Goal: Information Seeking & Learning: Learn about a topic

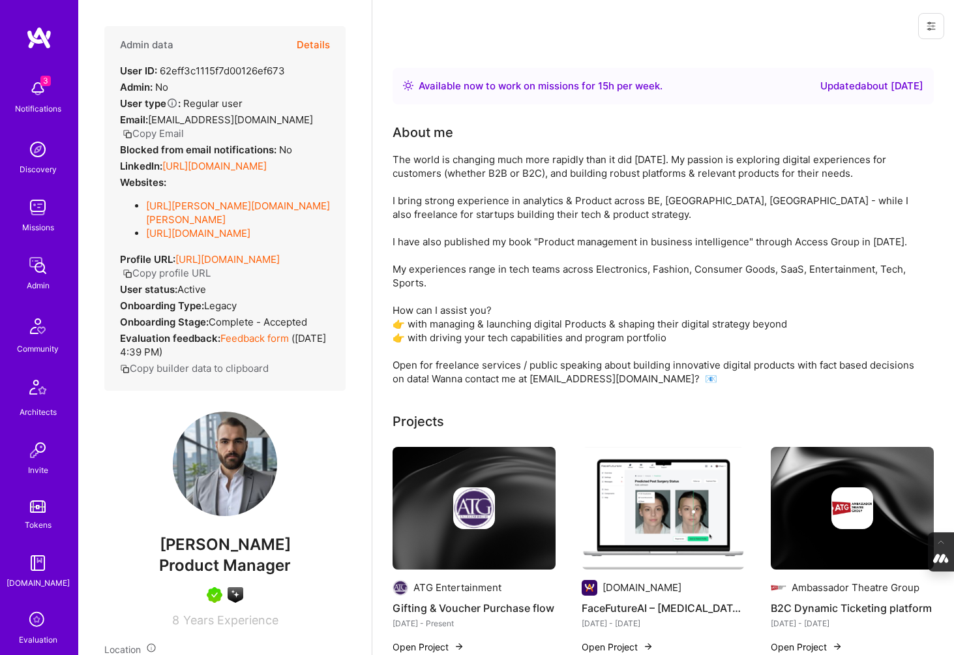
scroll to position [155, 0]
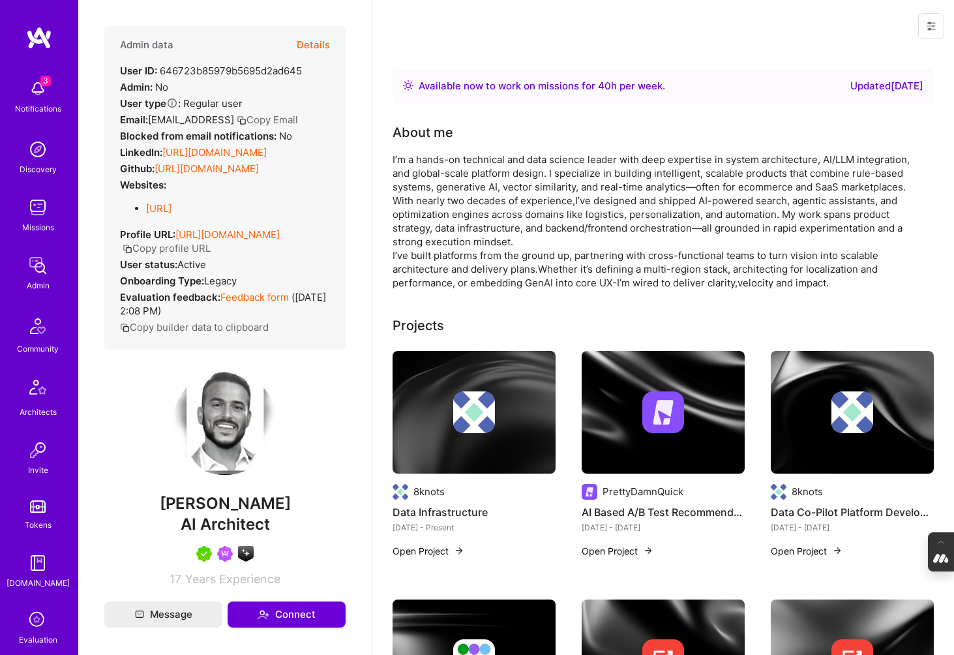
scroll to position [250, 0]
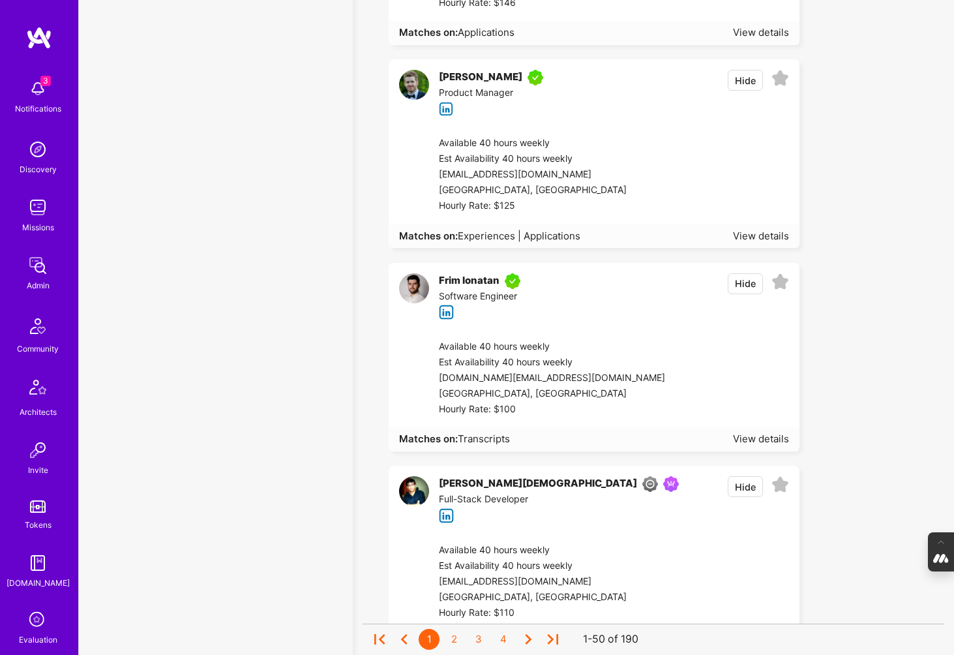
scroll to position [1, 0]
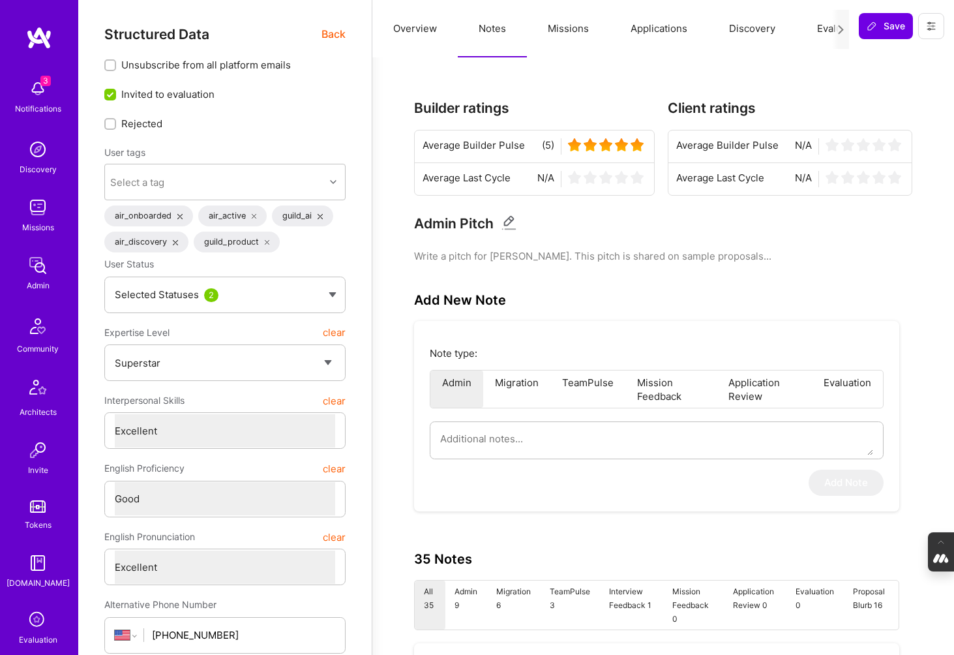
select select "7"
select select "6"
select select "7"
select select "US"
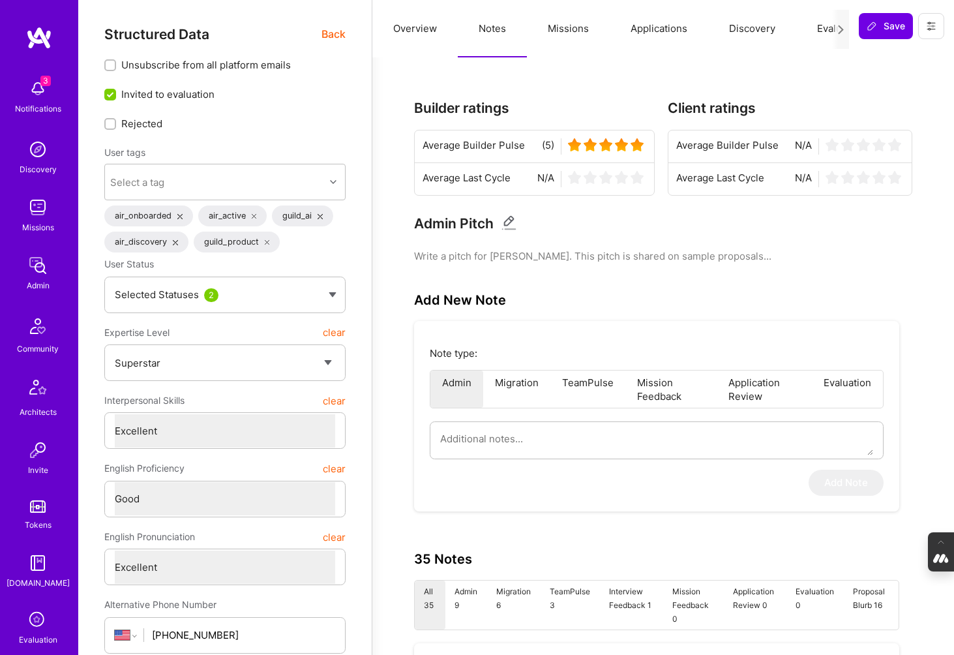
select select "Right Now"
click at [328, 35] on span "Back" at bounding box center [334, 34] width 24 height 16
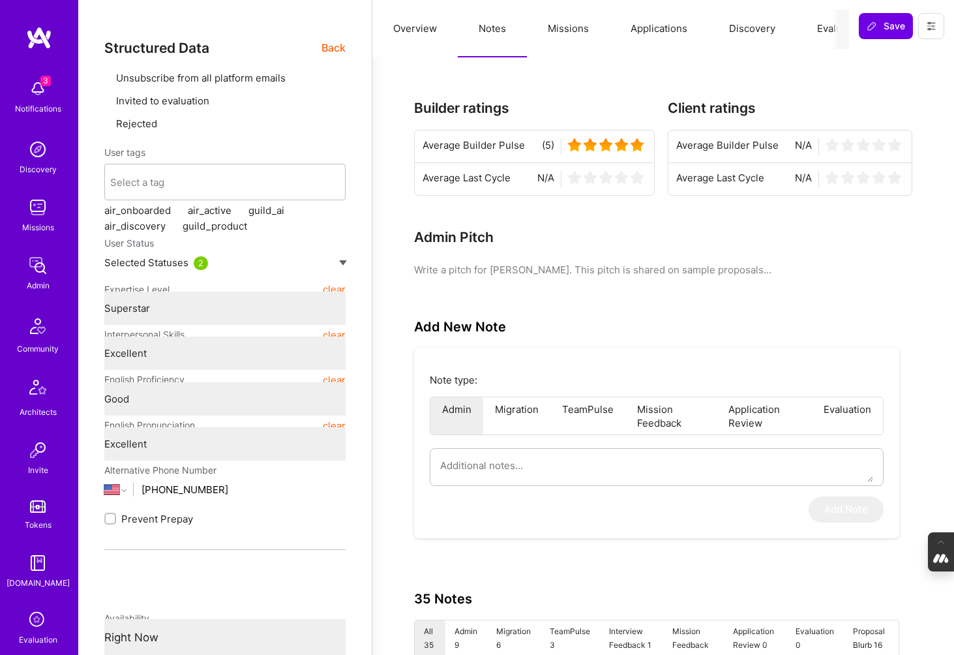
type textarea "x"
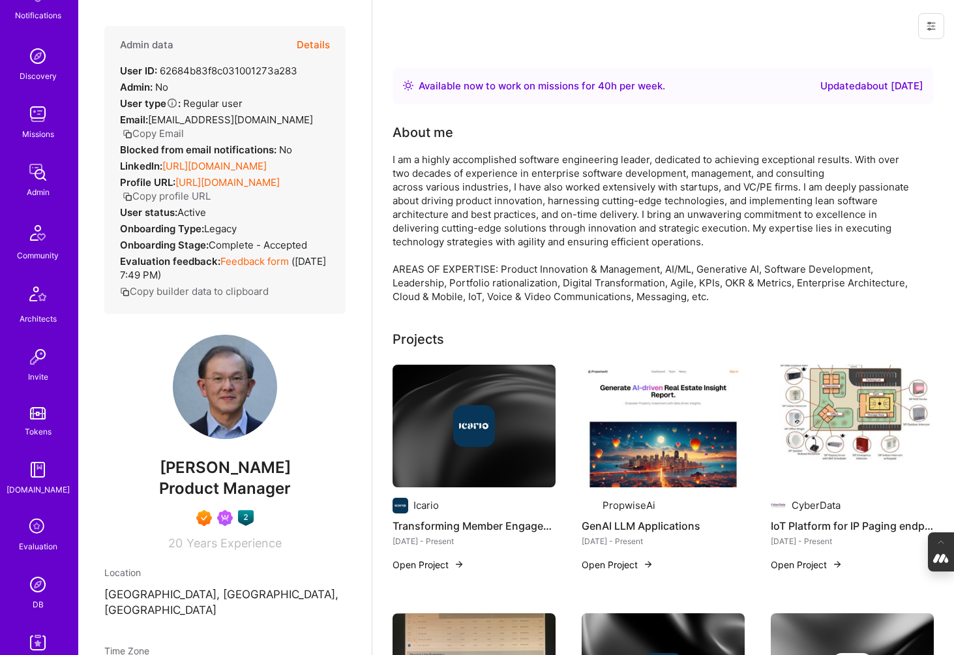
scroll to position [117, 0]
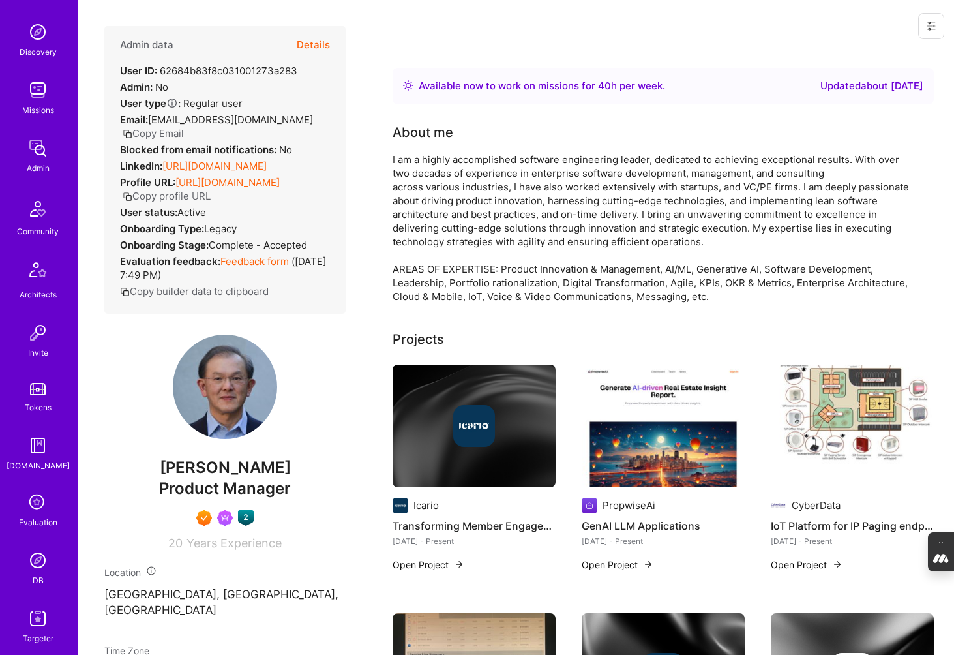
click at [35, 558] on img at bounding box center [38, 560] width 26 height 26
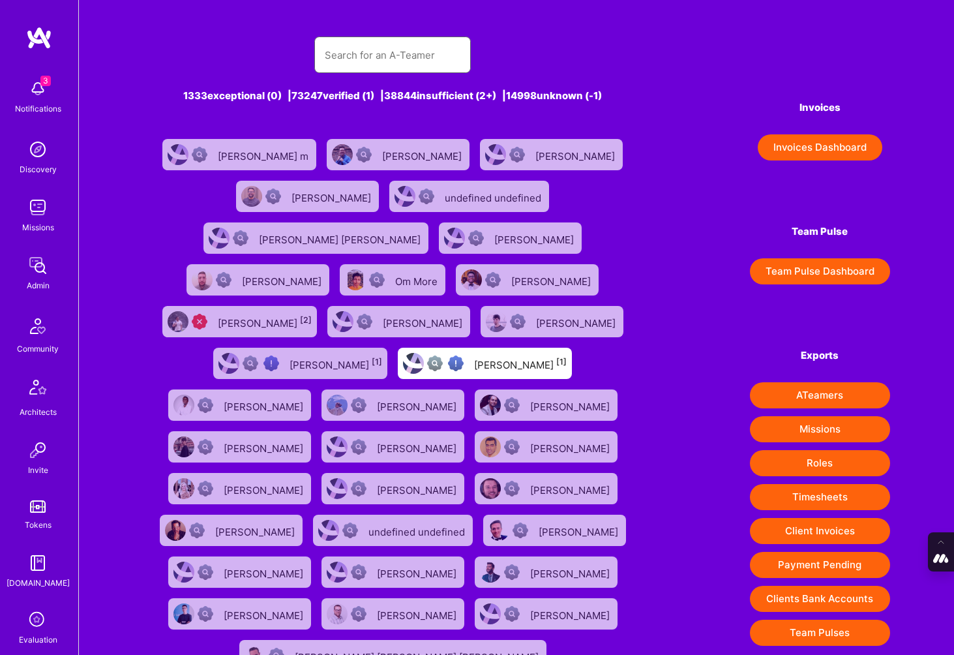
click at [422, 59] on input "text" at bounding box center [393, 54] width 136 height 33
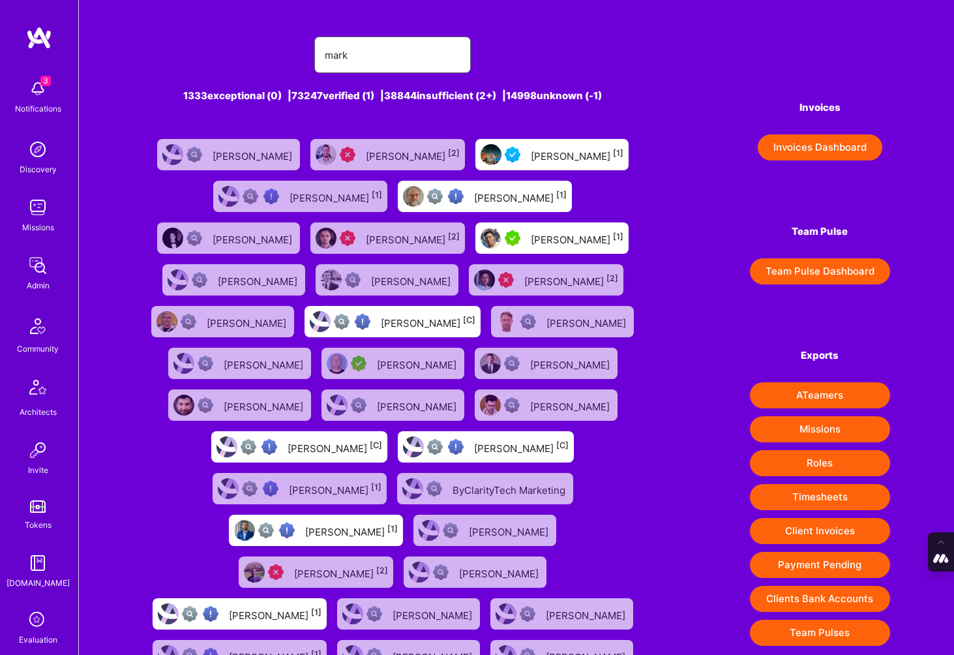
type input "Mark Conway"
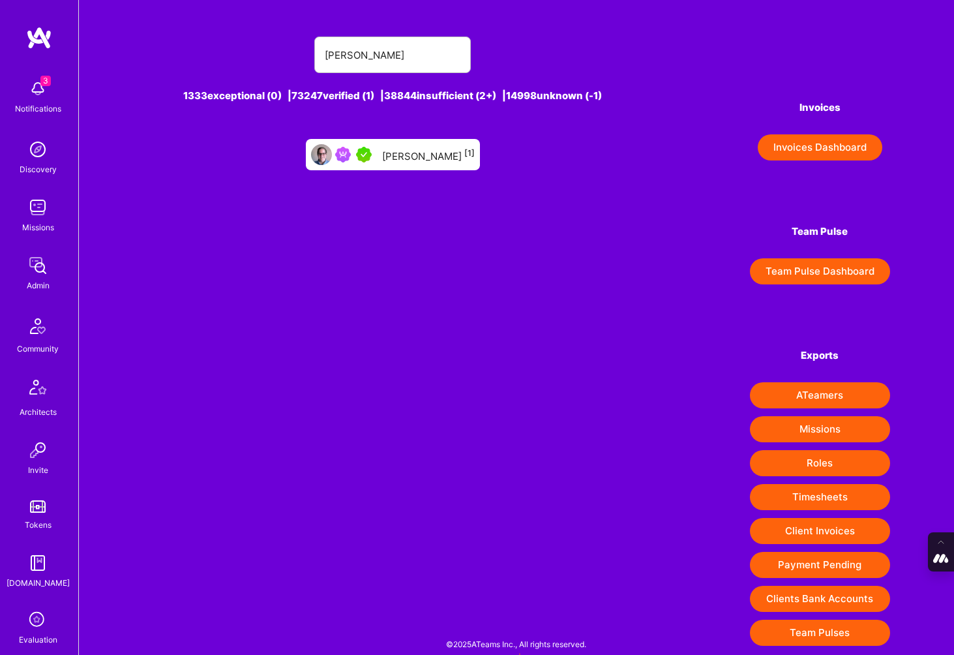
click at [404, 159] on div "Mark Conway [1]" at bounding box center [428, 154] width 93 height 17
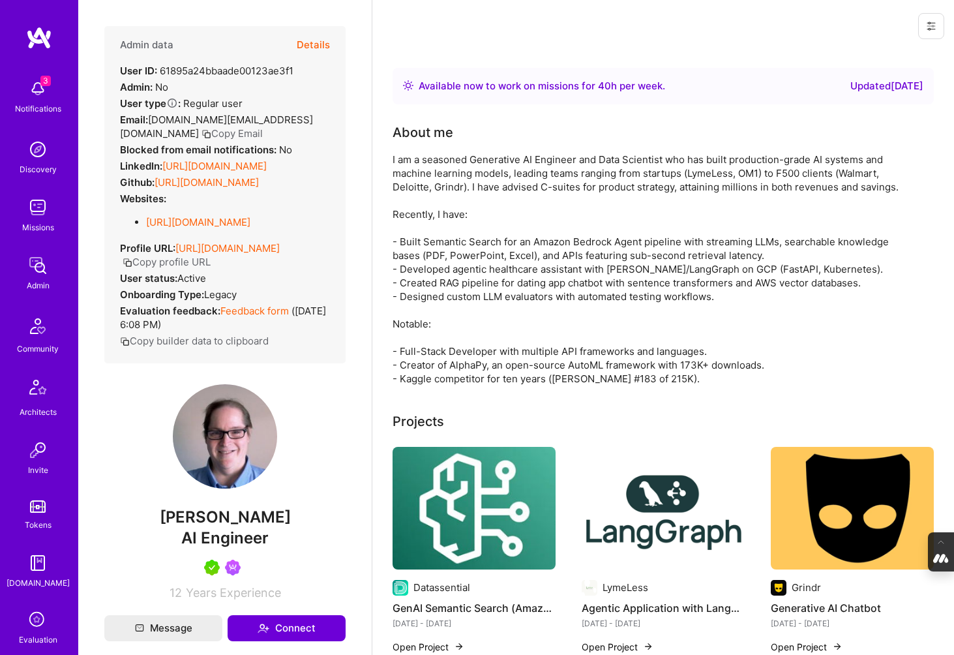
click at [312, 43] on button "Details" at bounding box center [313, 45] width 33 height 38
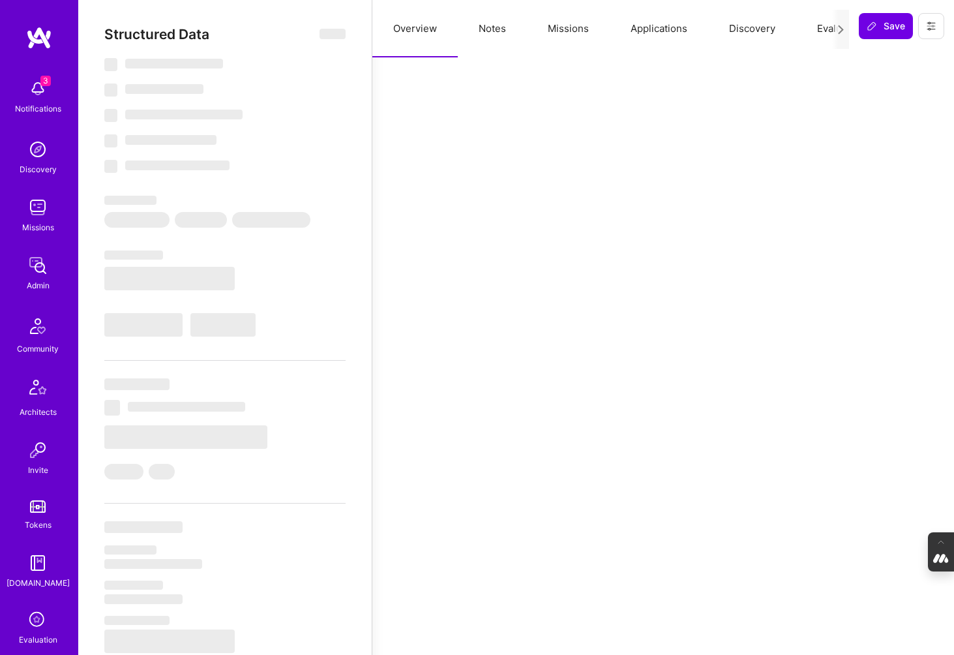
click at [813, 27] on button "Evaluation" at bounding box center [840, 28] width 89 height 57
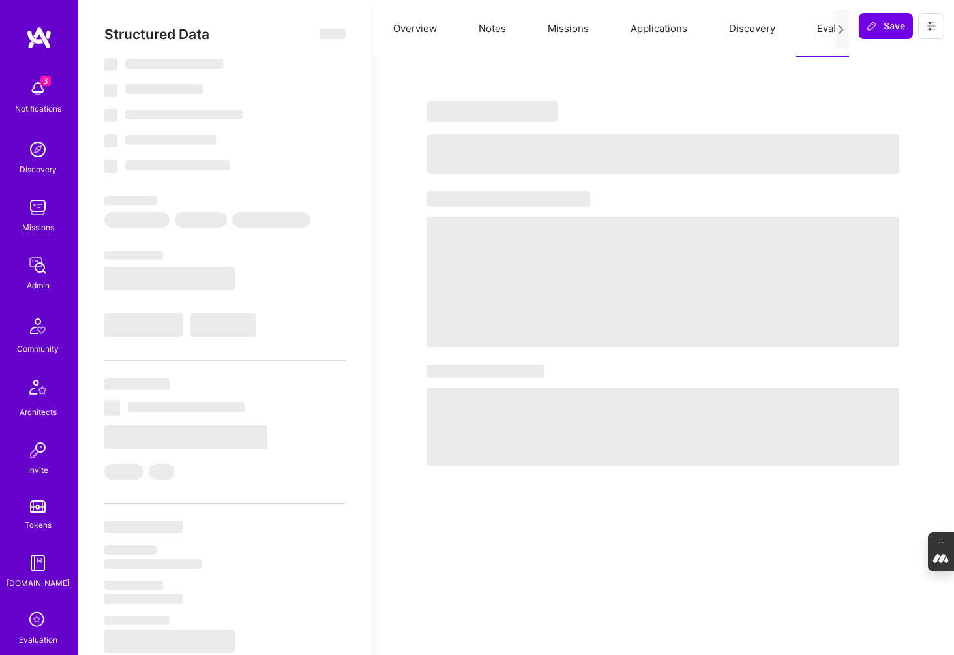
type textarea "x"
select select "Right Now"
select select "5"
select select "7"
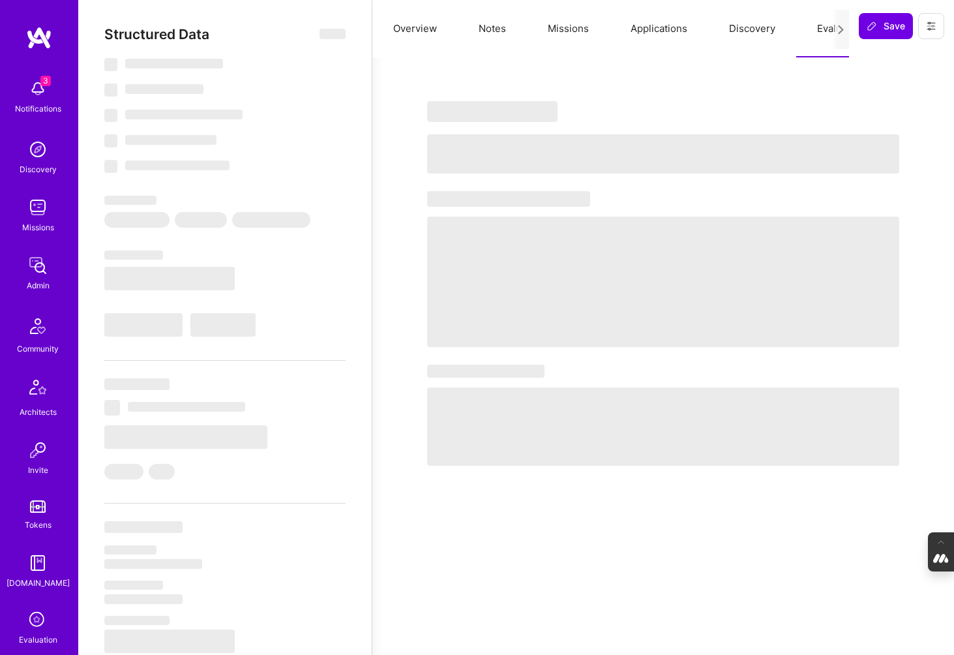
select select "7"
select select "US"
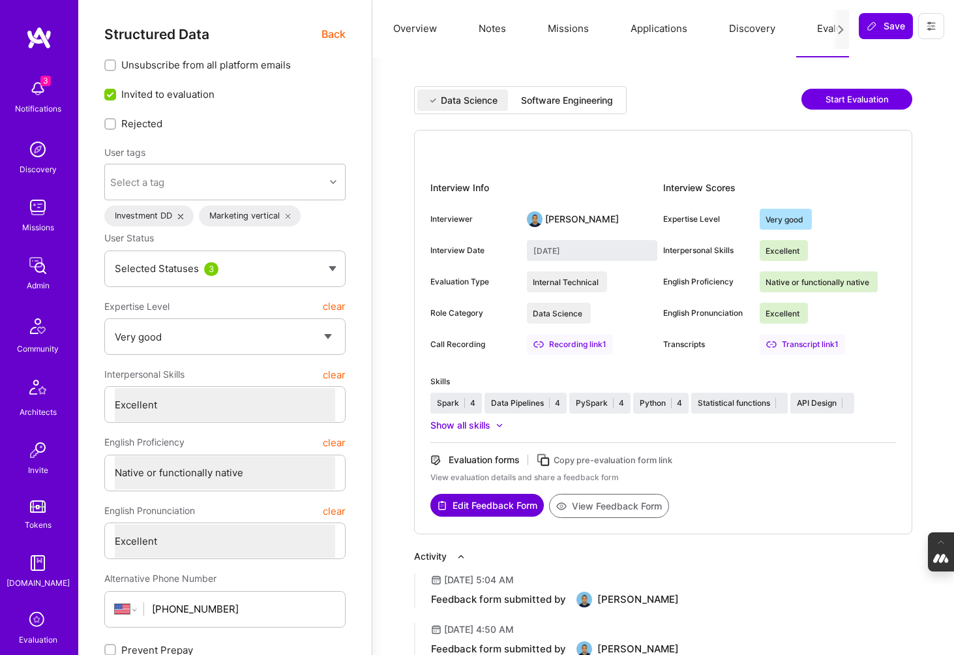
click at [592, 108] on div "Software Engineering" at bounding box center [567, 100] width 113 height 22
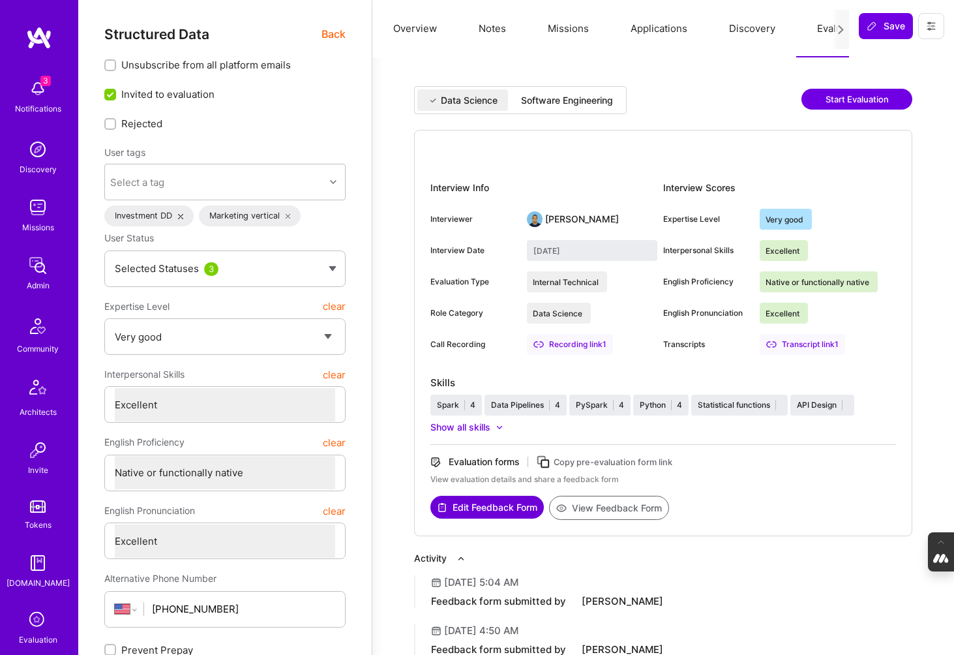
type input "September 3, 2025"
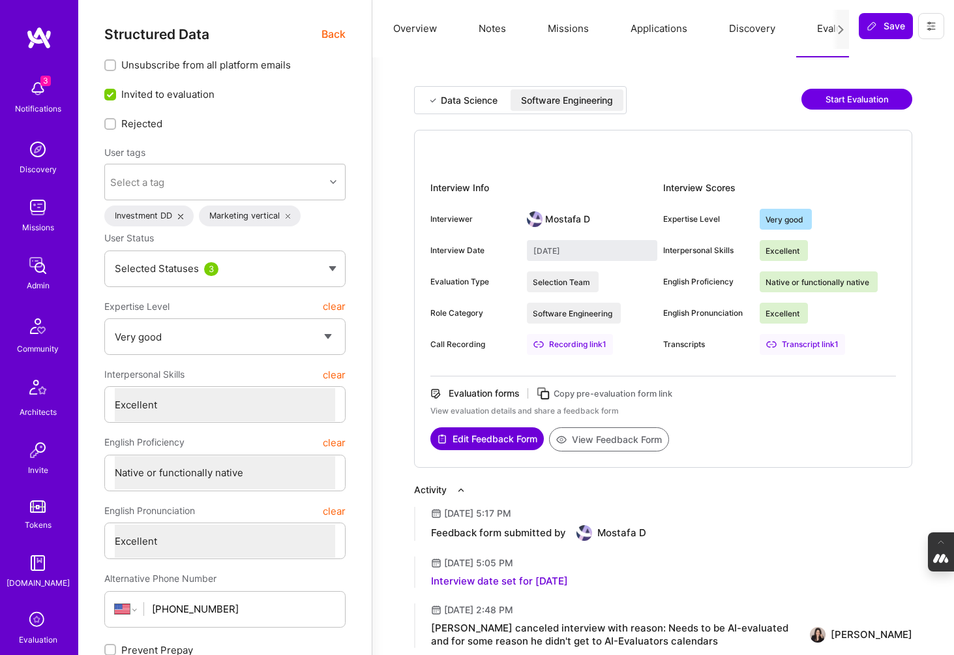
click at [609, 443] on button "View Feedback Form" at bounding box center [609, 439] width 120 height 24
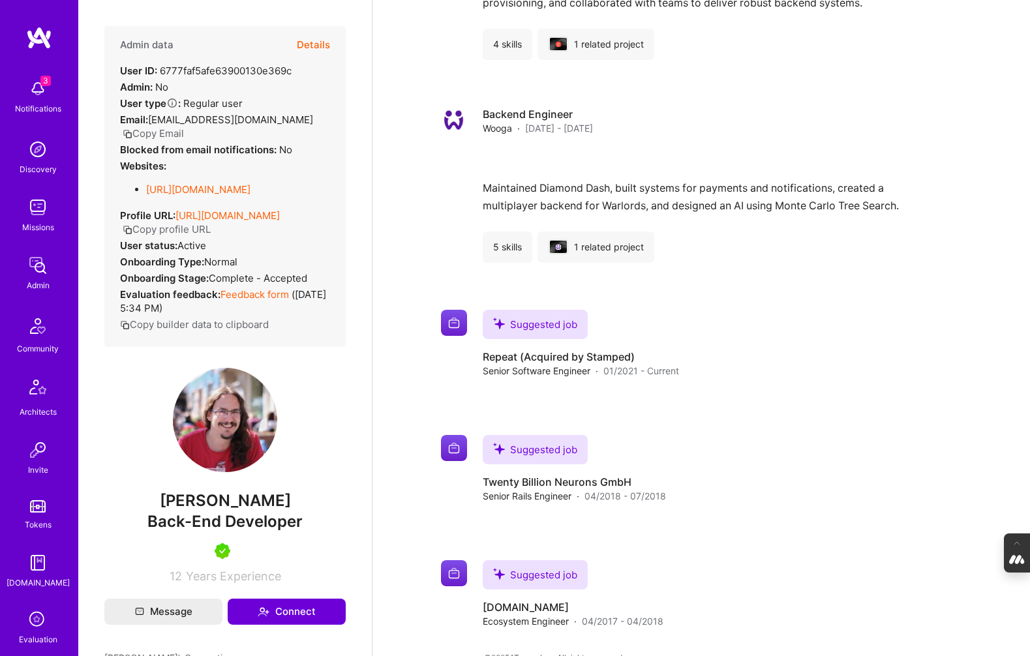
scroll to position [2140, 0]
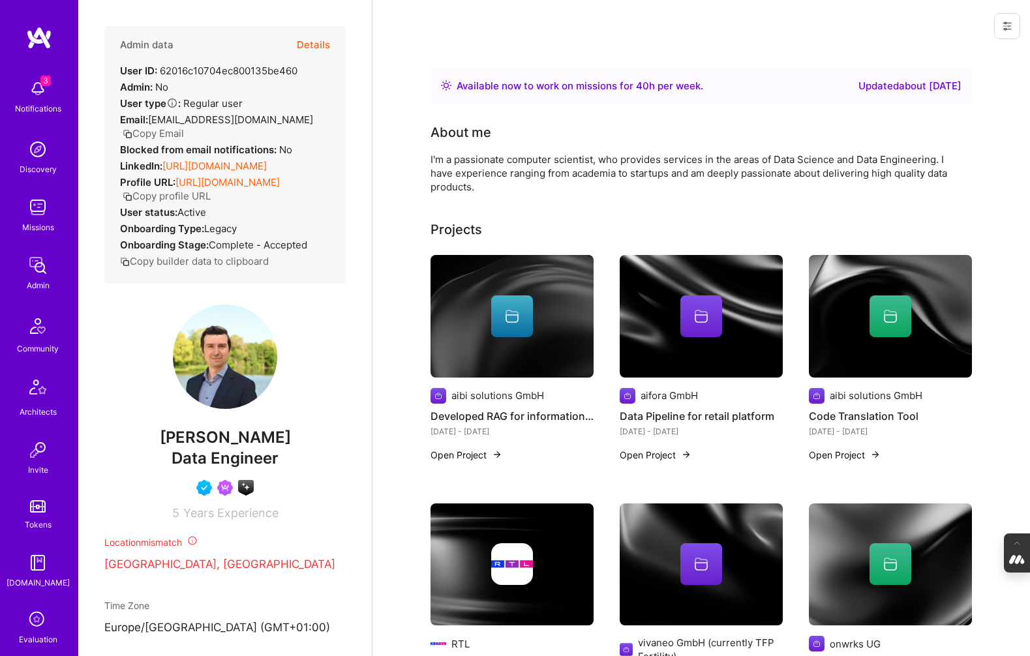
click at [312, 45] on button "Details" at bounding box center [313, 45] width 33 height 38
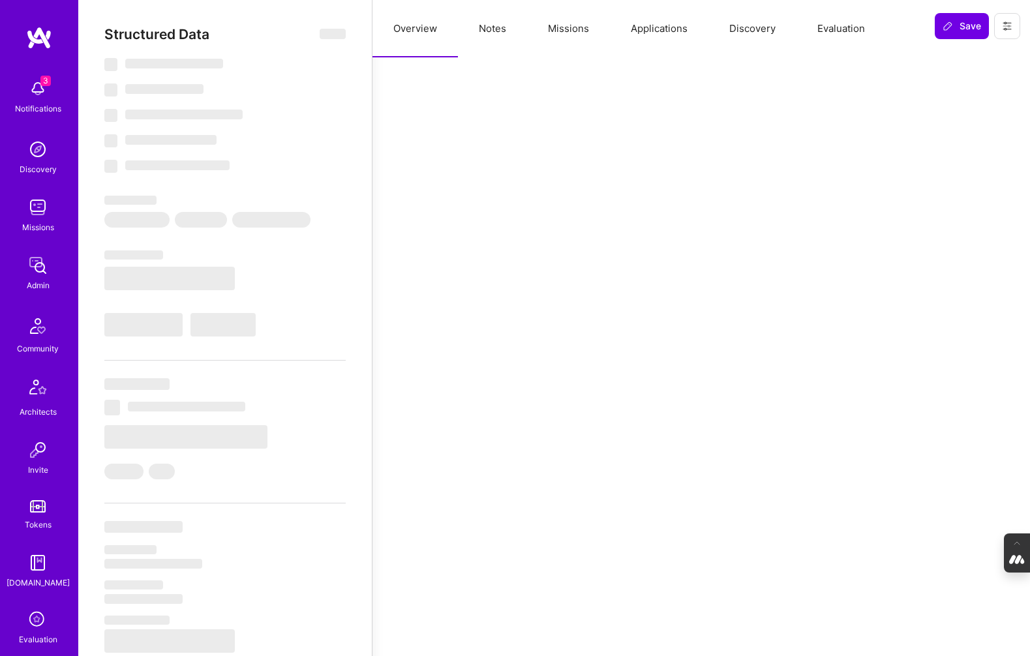
click at [827, 26] on button "Evaluation" at bounding box center [840, 28] width 89 height 57
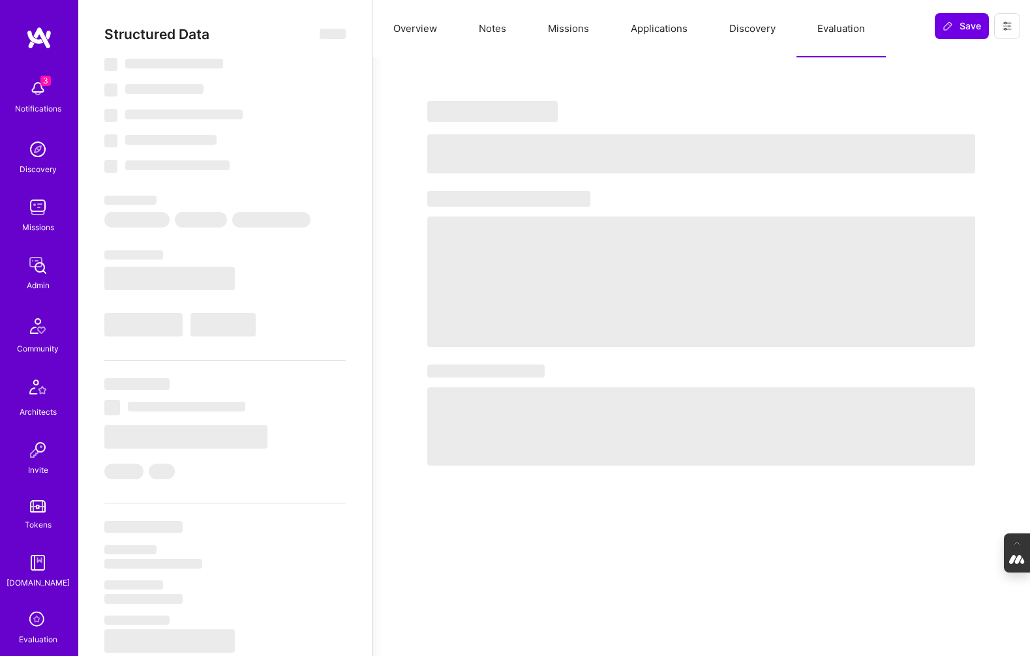
select select "Right Now"
select select "4"
select select "7"
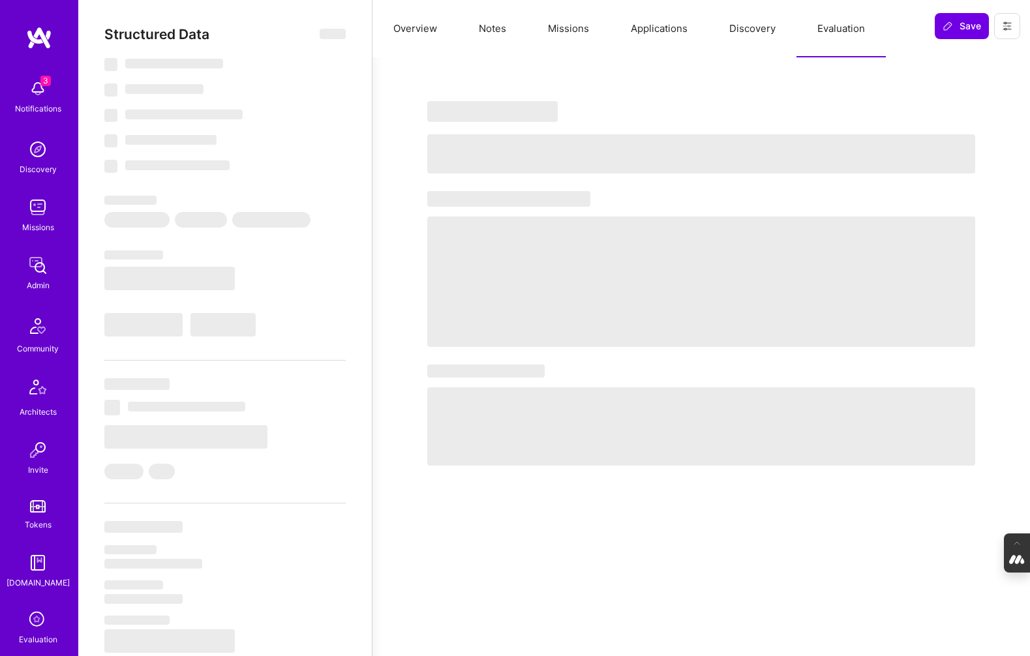
select select "DE"
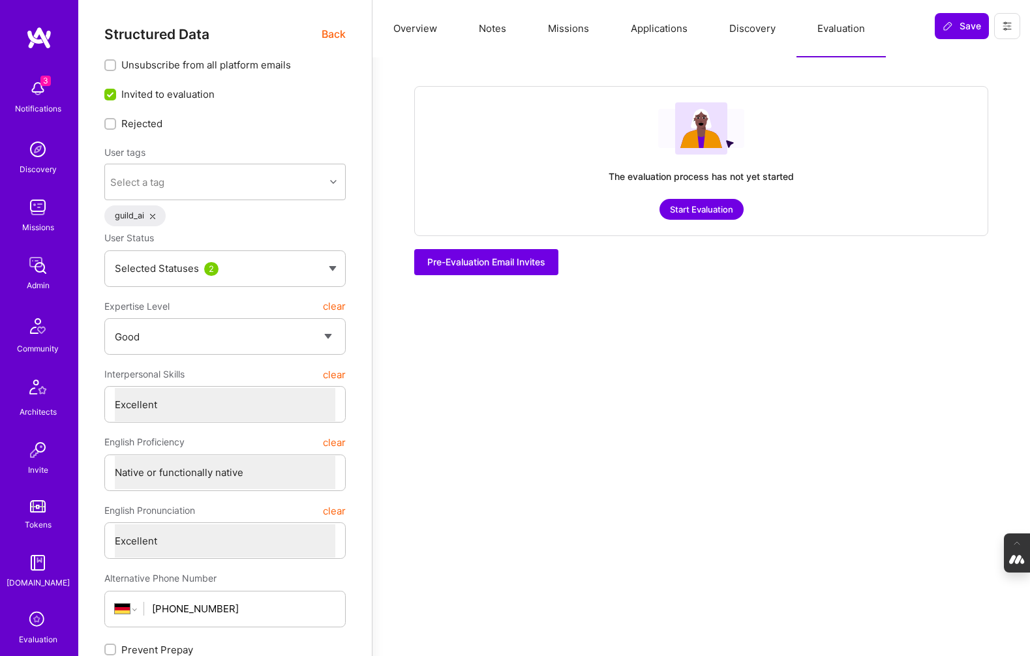
click at [402, 29] on button "Overview" at bounding box center [414, 28] width 85 height 57
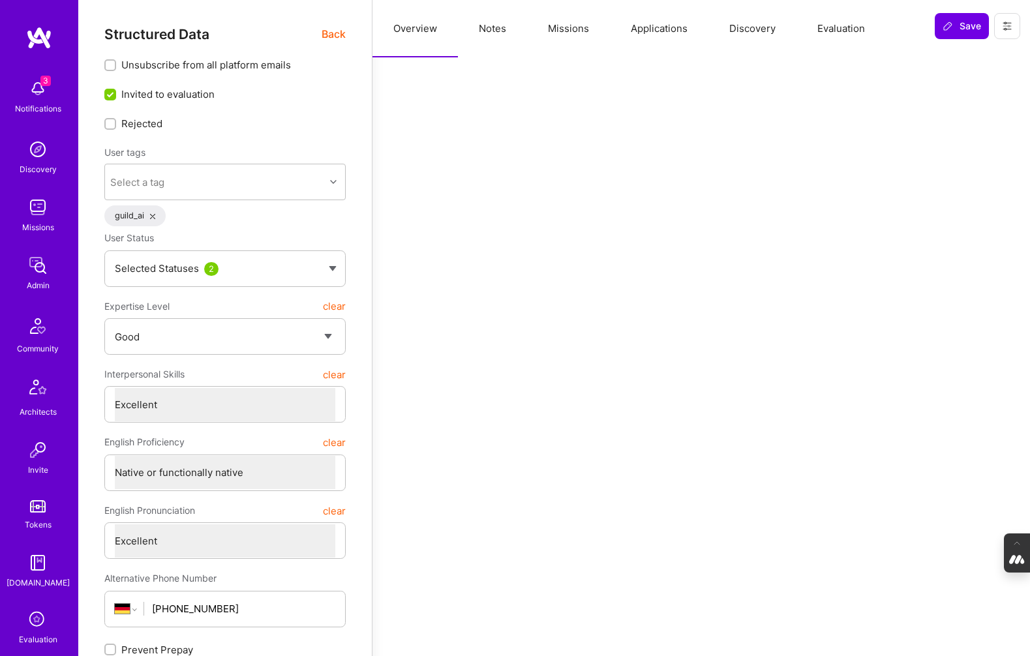
click at [326, 31] on span "Back" at bounding box center [334, 34] width 24 height 16
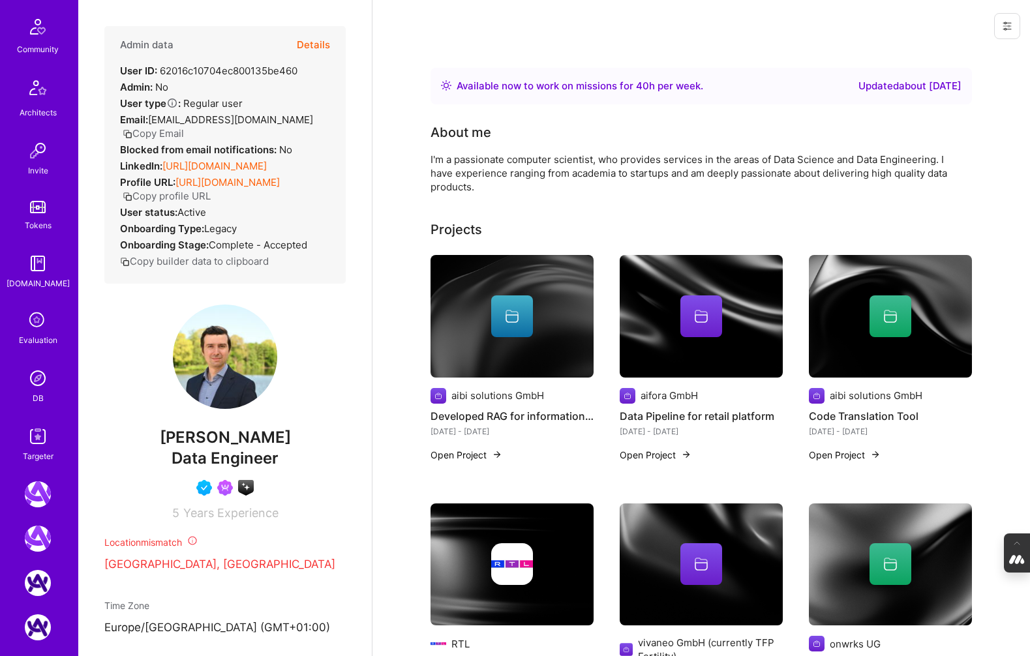
scroll to position [323, 0]
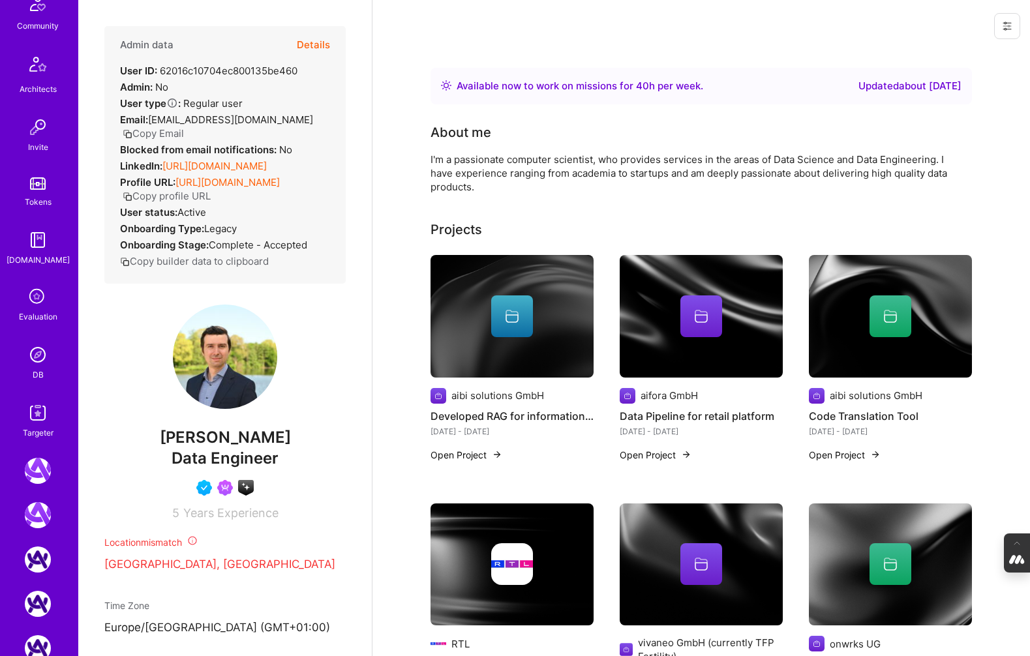
click at [40, 353] on img at bounding box center [38, 355] width 26 height 26
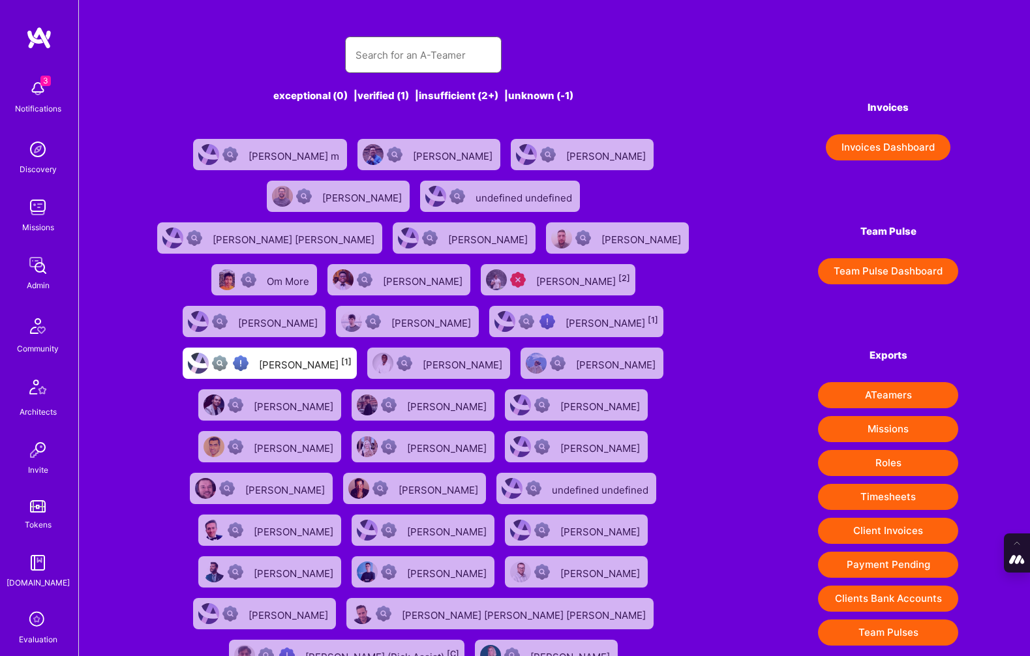
click at [383, 68] on input "text" at bounding box center [423, 54] width 136 height 33
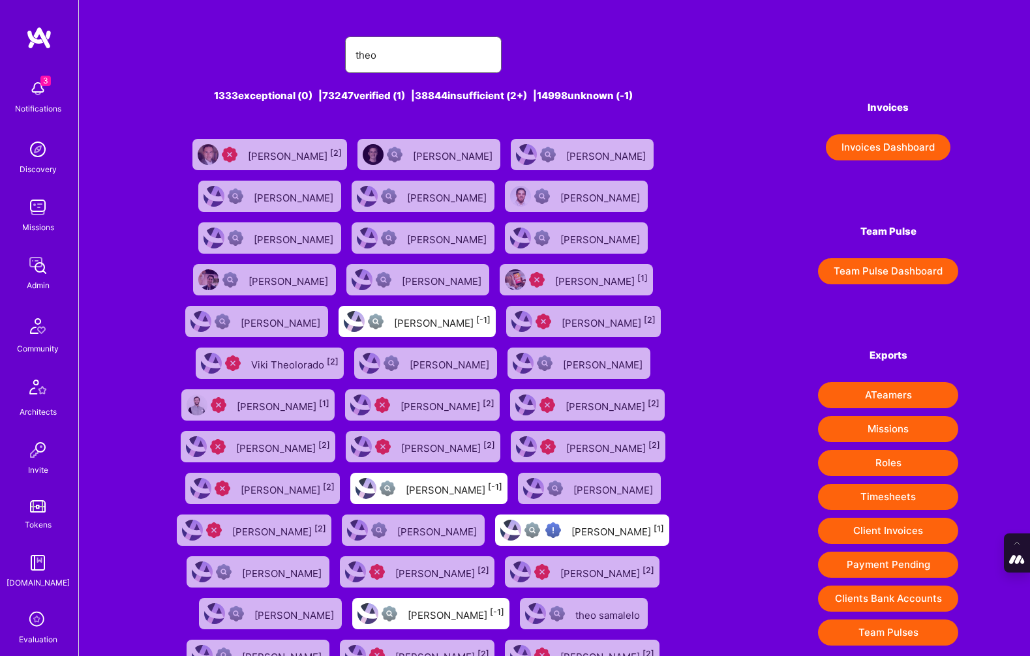
type input "theodorevanrooy@gmail.com"
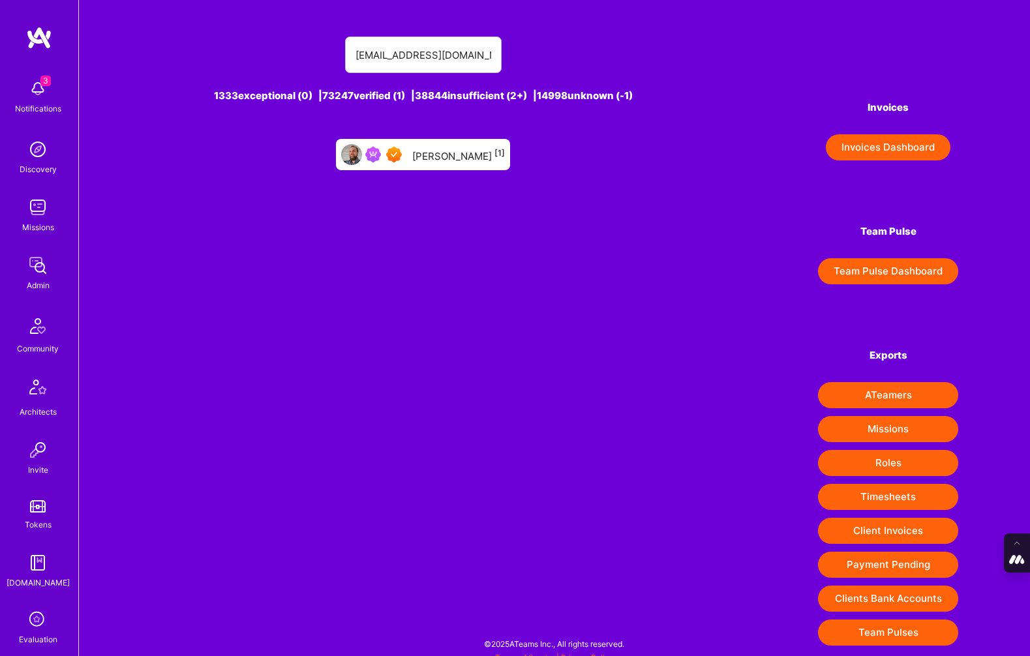
click at [447, 157] on div "Theodore Van Rooy [1]" at bounding box center [458, 154] width 93 height 17
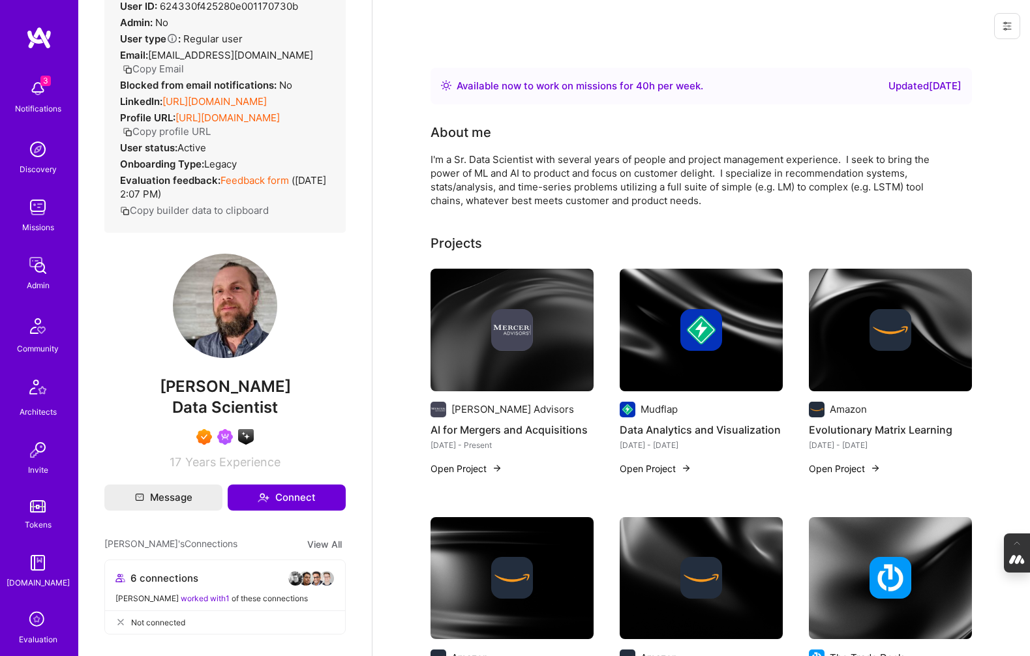
scroll to position [70, 0]
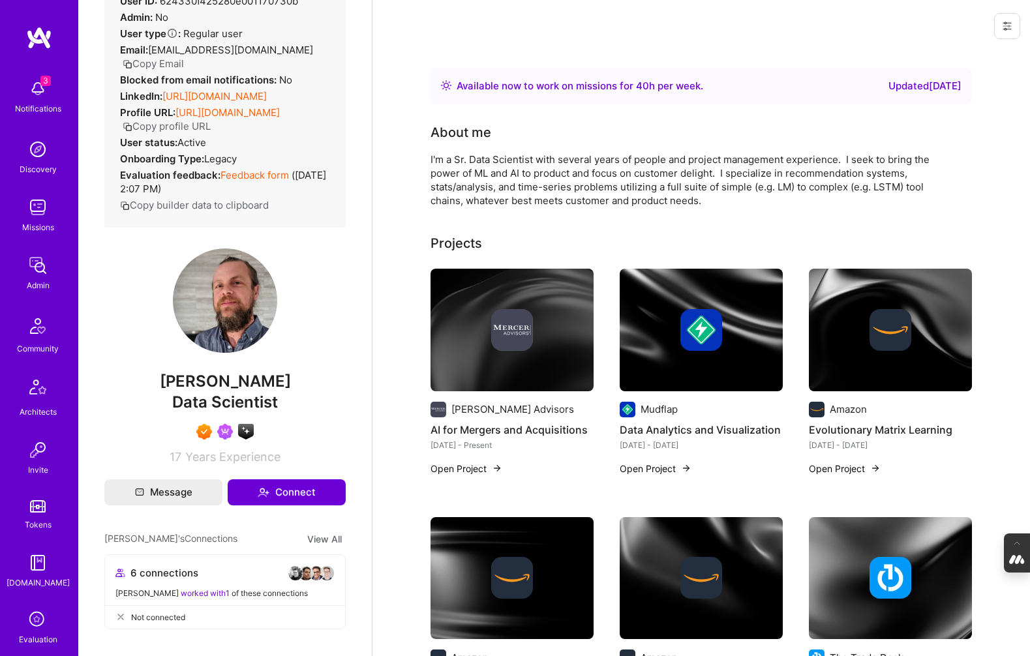
click at [327, 228] on div "Admin data Details User ID: 624330f425280e001170730b Admin: No User type Regula…" at bounding box center [224, 91] width 241 height 271
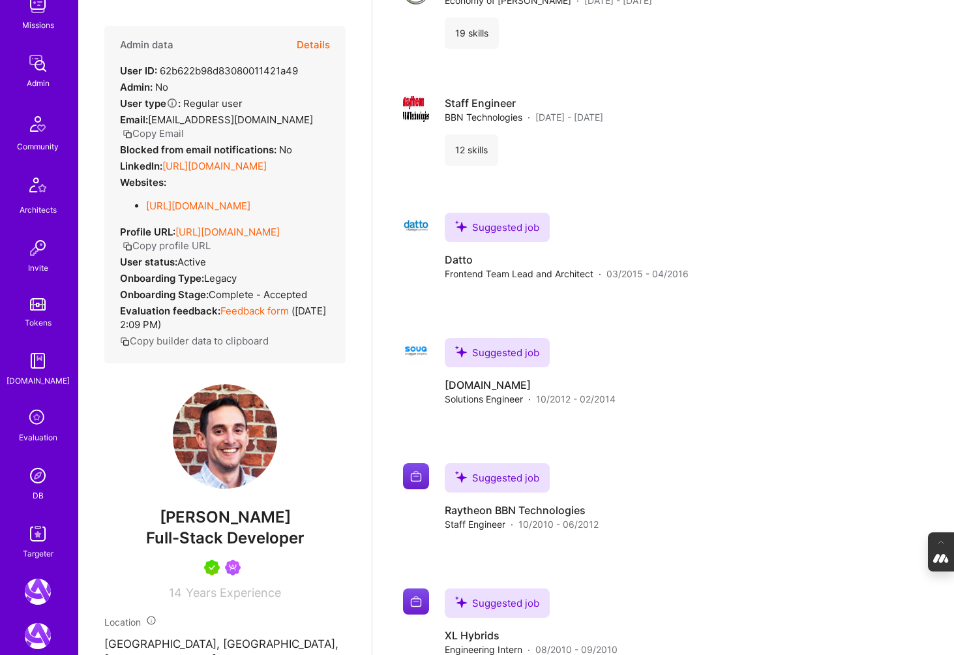
scroll to position [204, 0]
click at [33, 523] on img at bounding box center [38, 531] width 26 height 26
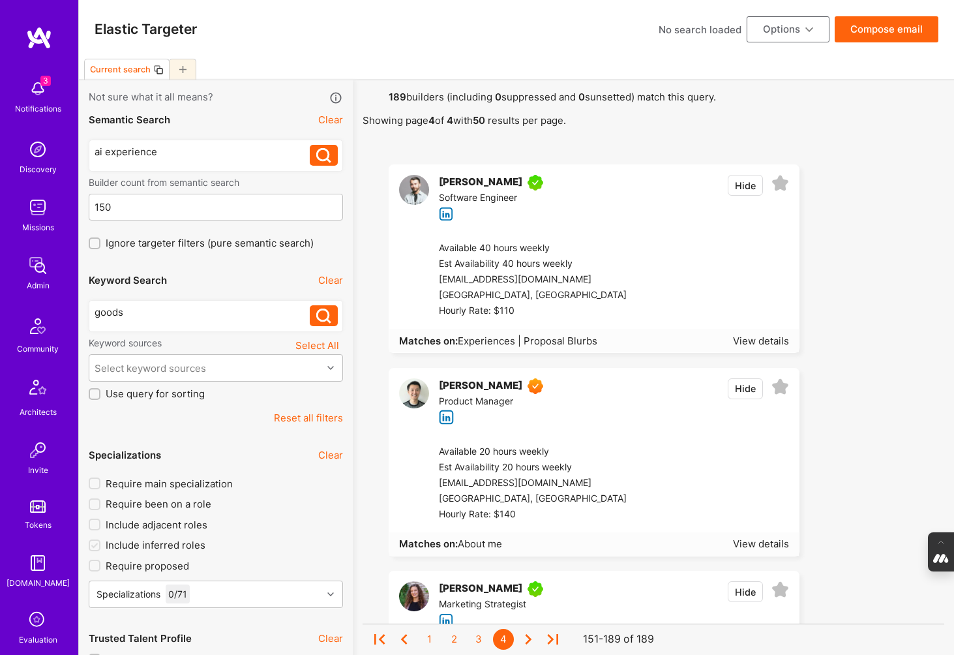
drag, startPoint x: 128, startPoint y: 305, endPoint x: 74, endPoint y: 305, distance: 54.1
drag, startPoint x: 93, startPoint y: 314, endPoint x: 20, endPoint y: 314, distance: 72.4
click at [316, 315] on icon at bounding box center [323, 315] width 15 height 15
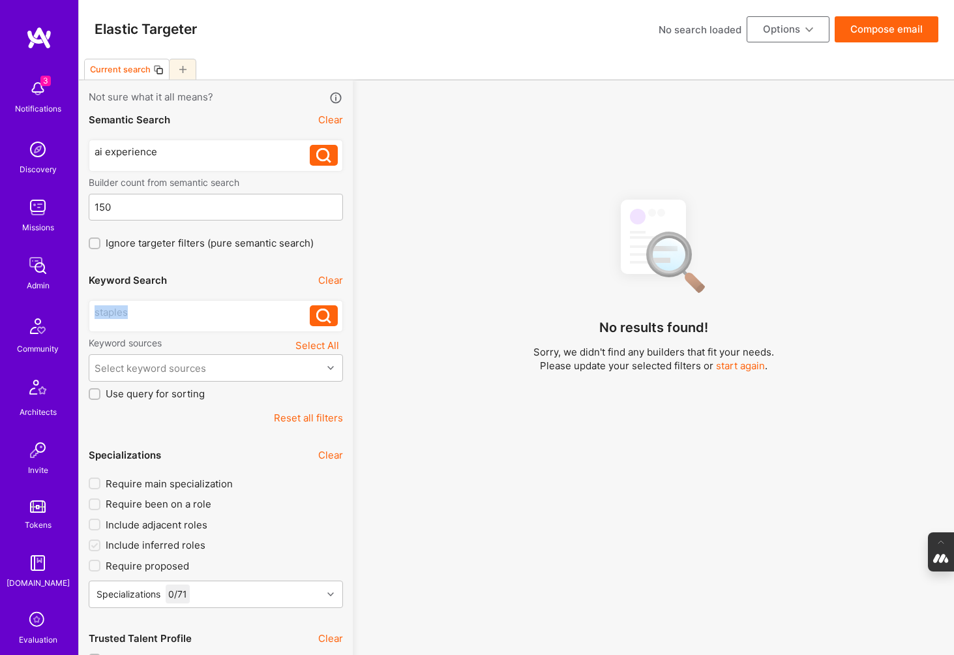
drag, startPoint x: 132, startPoint y: 311, endPoint x: 56, endPoint y: 311, distance: 75.7
click at [322, 313] on icon at bounding box center [323, 315] width 15 height 15
drag, startPoint x: 141, startPoint y: 307, endPoint x: 70, endPoint y: 307, distance: 71.1
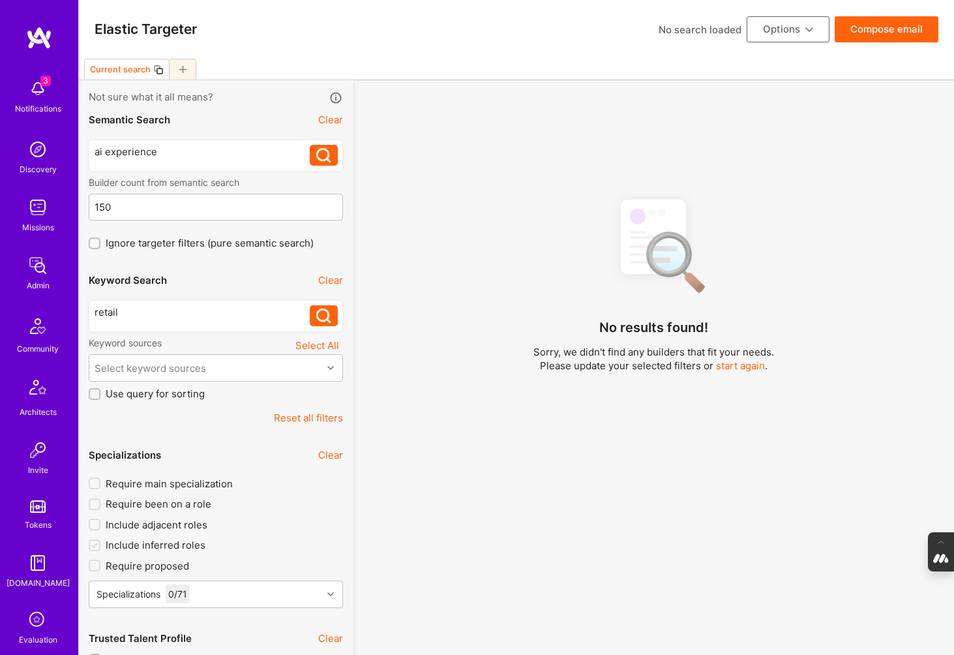
click at [322, 320] on icon at bounding box center [323, 315] width 15 height 15
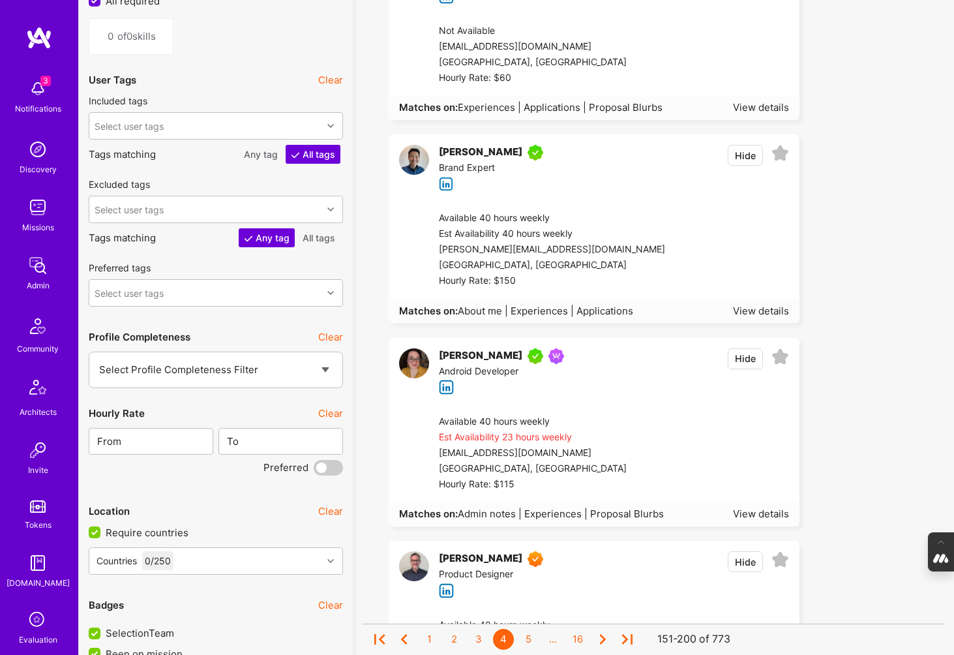
scroll to position [1629, 0]
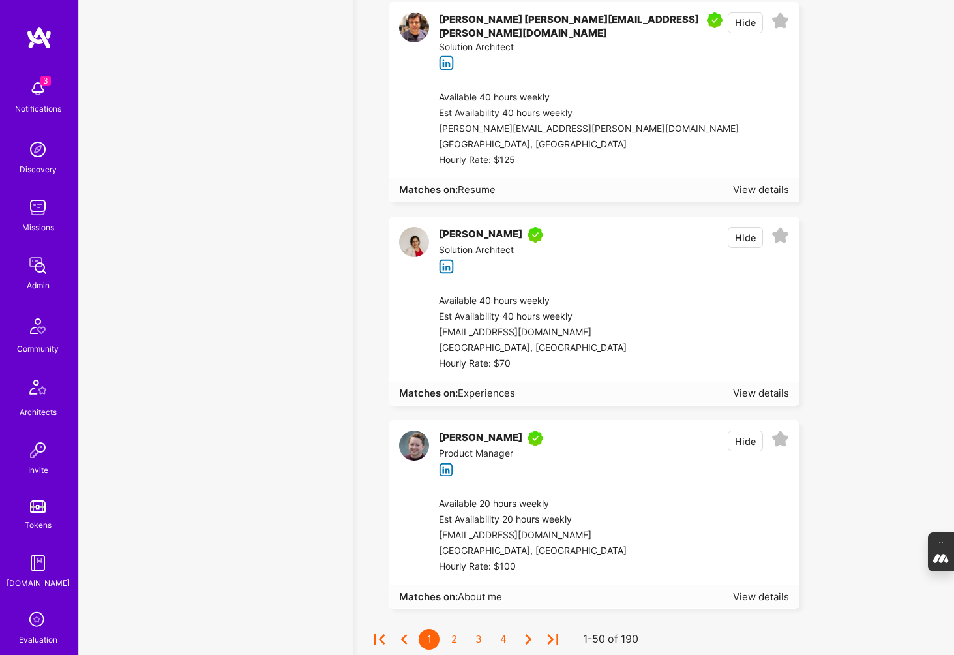
scroll to position [9702, 0]
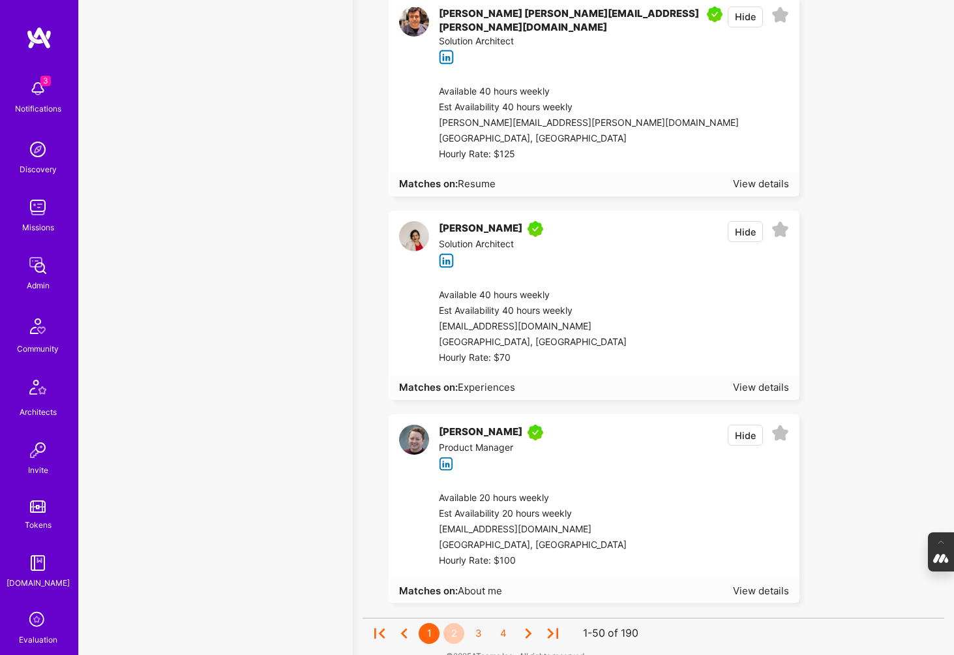
click at [447, 623] on div "2" at bounding box center [453, 633] width 21 height 21
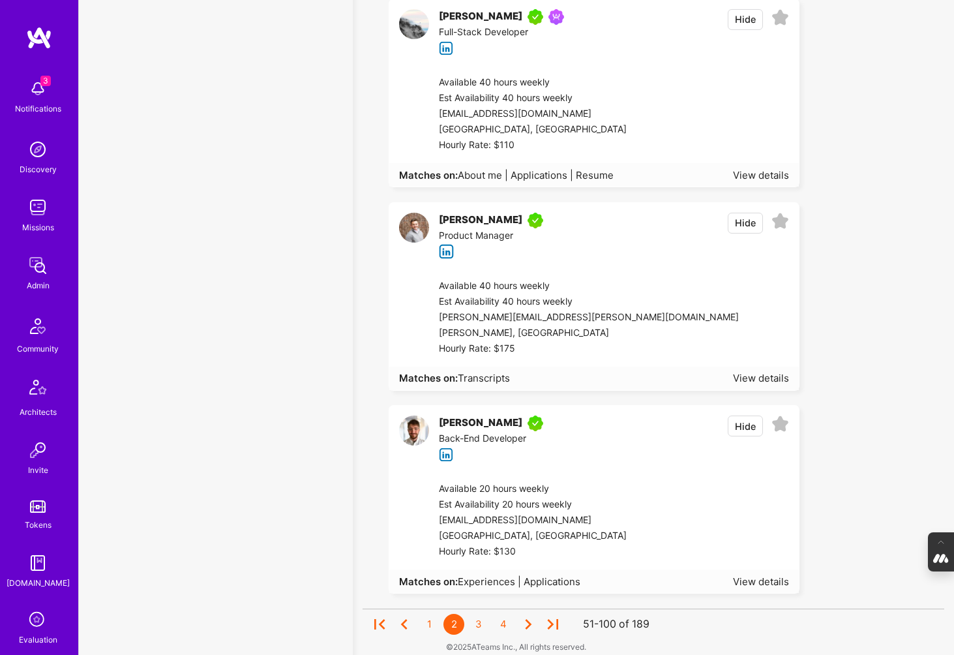
scroll to position [9702, 0]
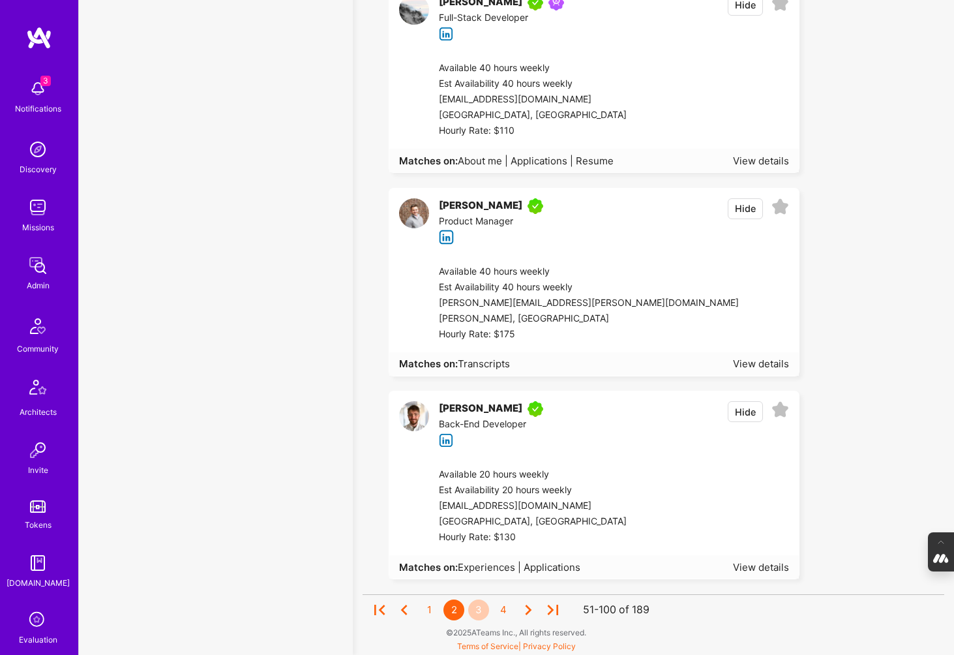
click at [477, 613] on div "3" at bounding box center [478, 609] width 21 height 21
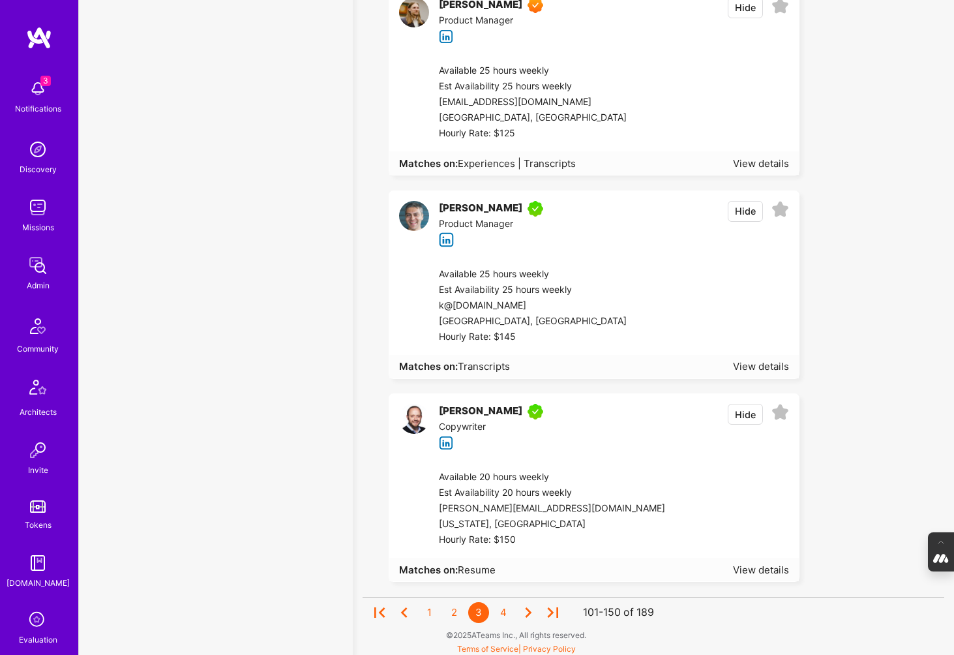
scroll to position [9608, 0]
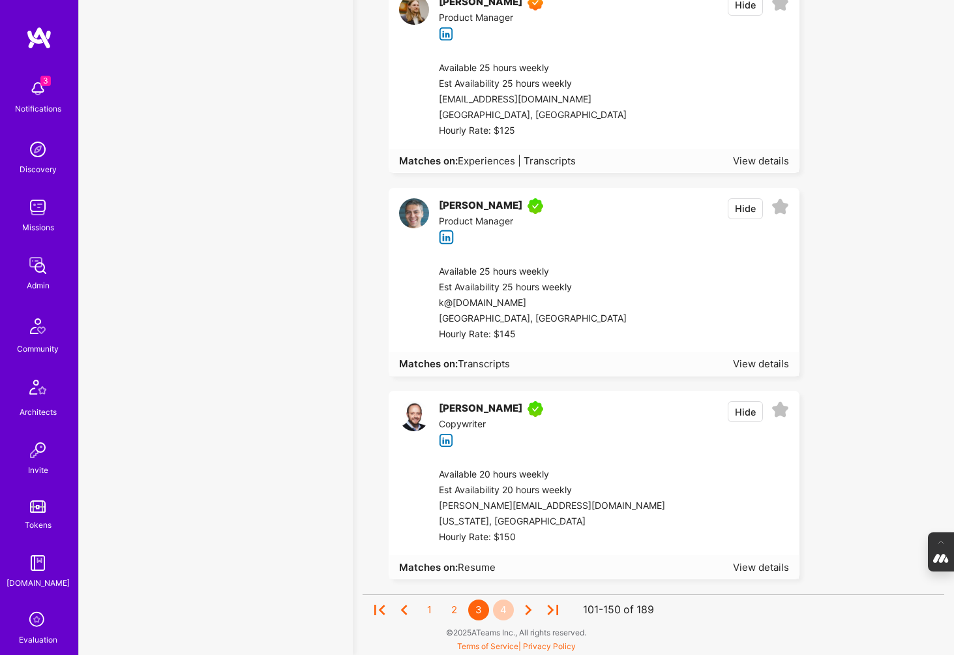
click at [503, 610] on div "4" at bounding box center [503, 609] width 21 height 21
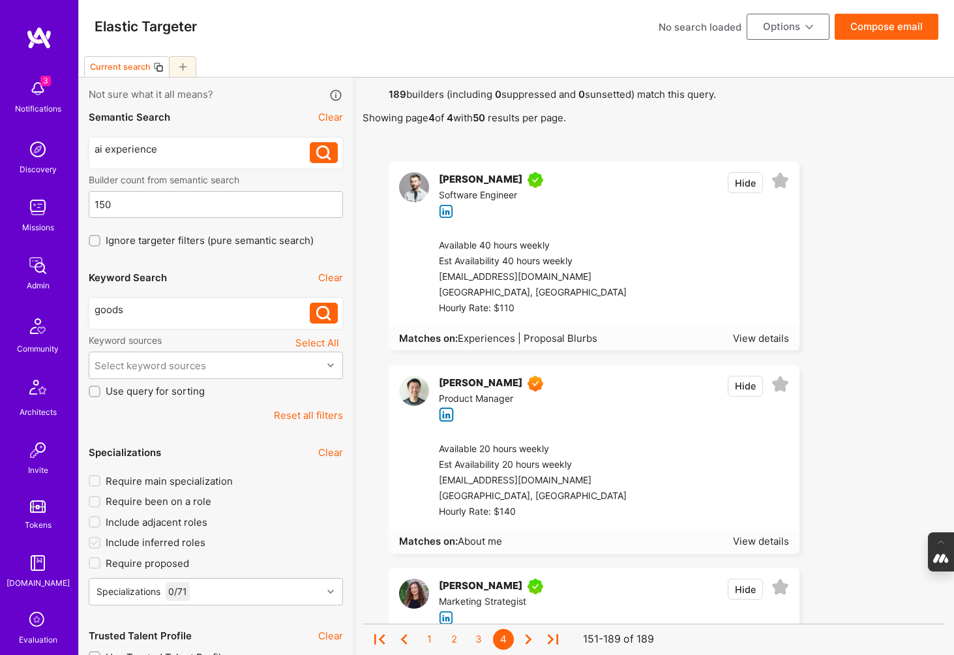
scroll to position [1, 0]
click at [426, 636] on div "1" at bounding box center [429, 639] width 21 height 21
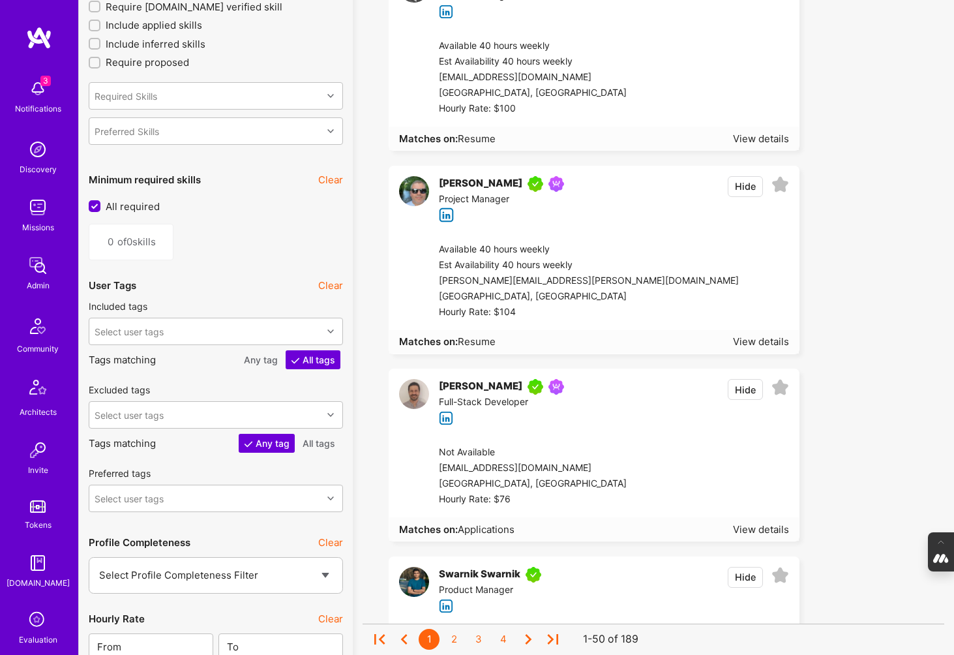
scroll to position [1409, 0]
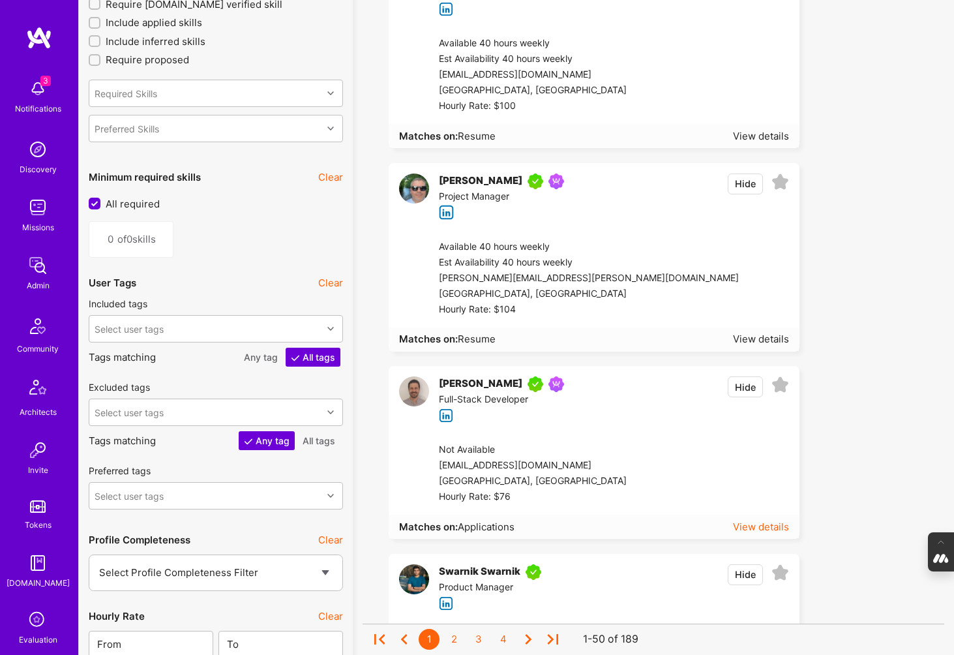
click at [775, 526] on div "View details" at bounding box center [761, 527] width 56 height 14
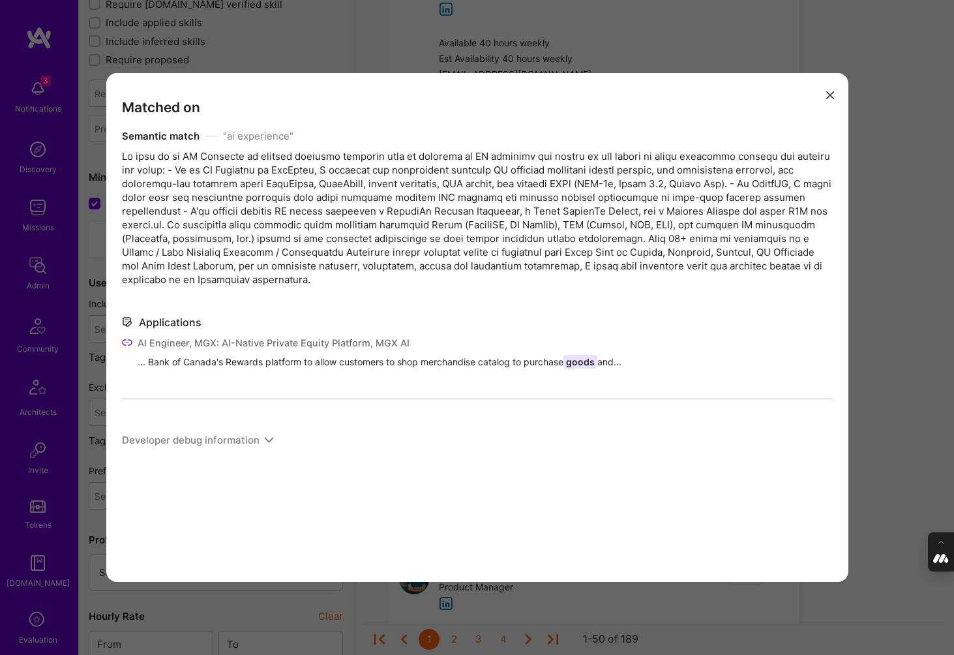
click at [830, 91] on icon "modal" at bounding box center [830, 95] width 8 height 8
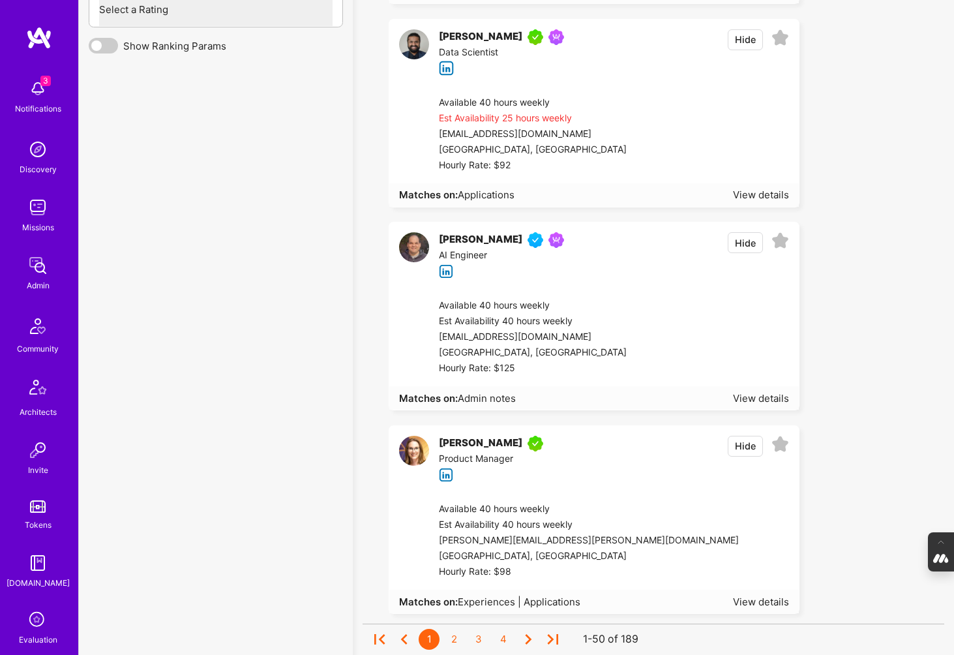
scroll to position [3766, 0]
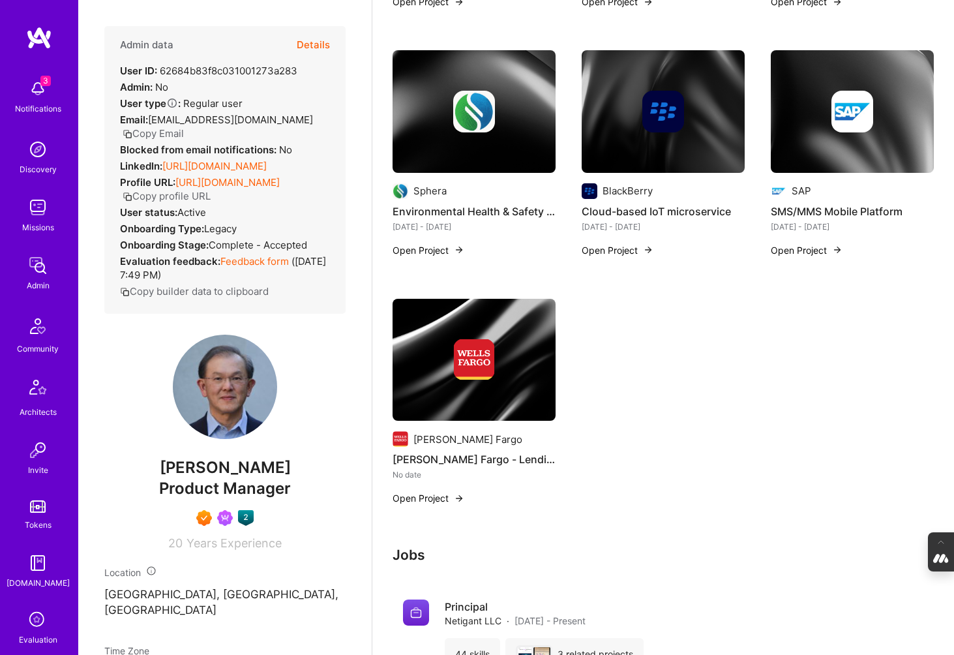
scroll to position [813, 0]
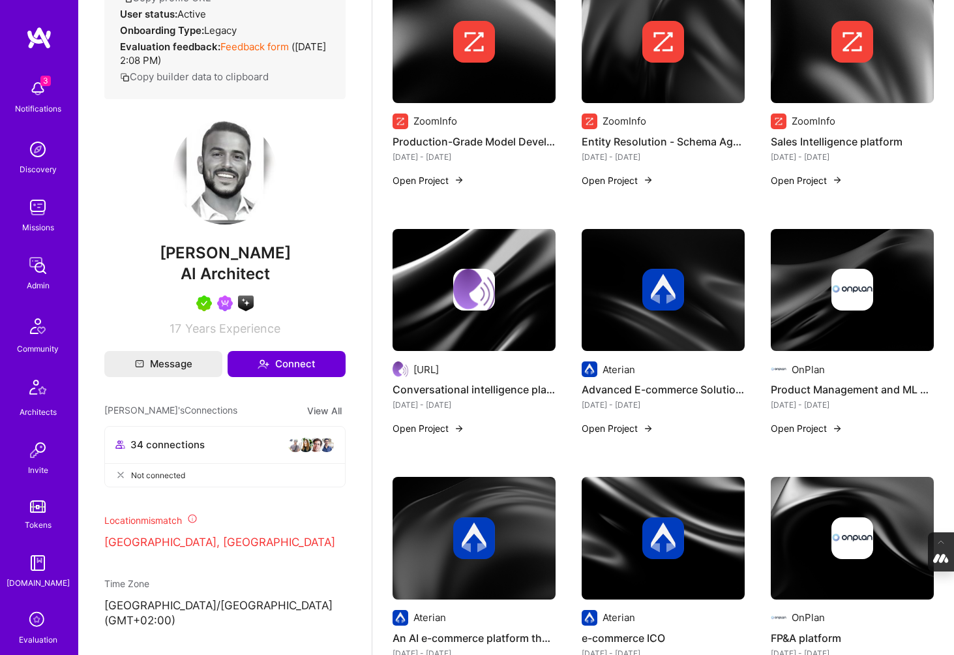
scroll to position [250, 0]
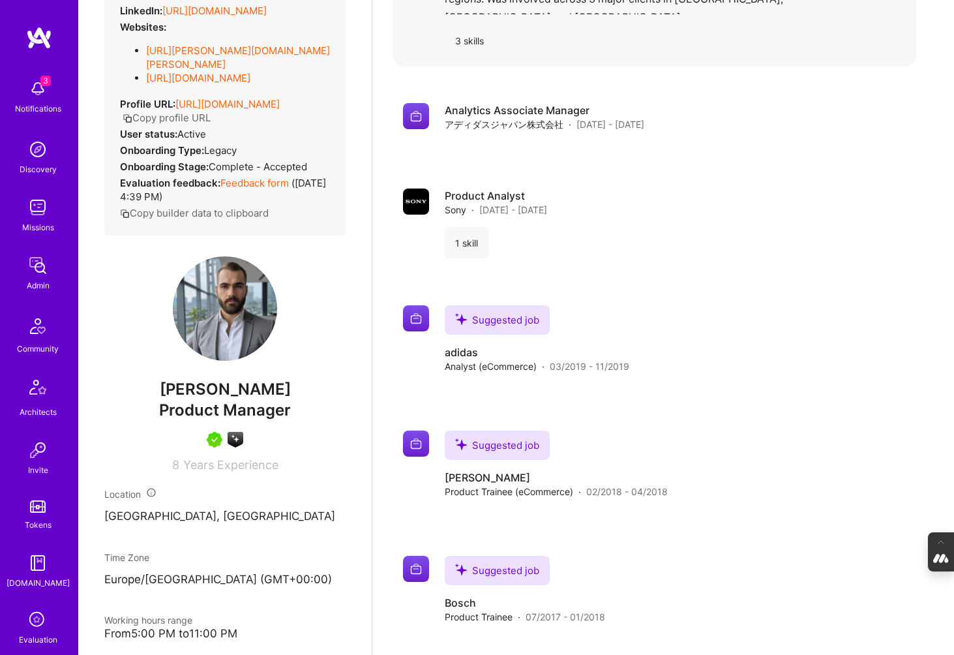
scroll to position [1396, 0]
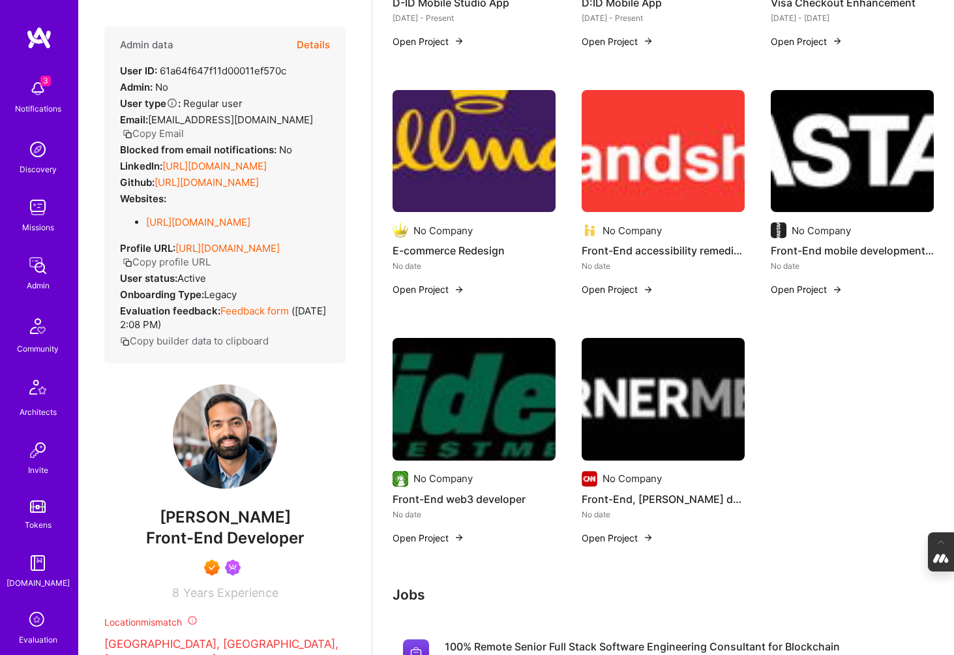
scroll to position [496, 0]
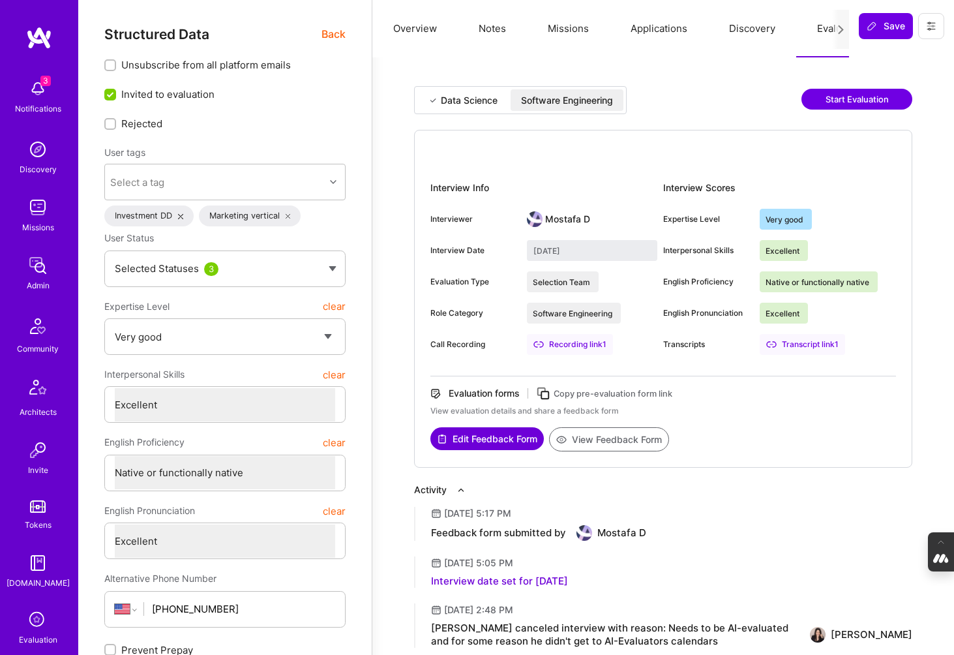
select select "5"
select select "7"
select select "US"
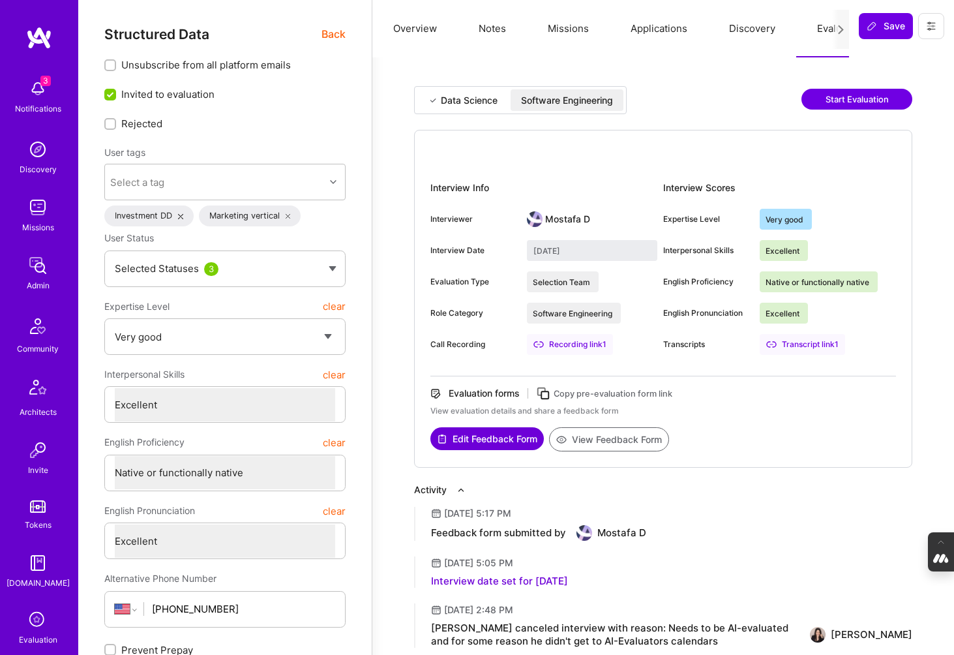
select select "Right Now"
click at [327, 29] on span "Back" at bounding box center [334, 34] width 24 height 16
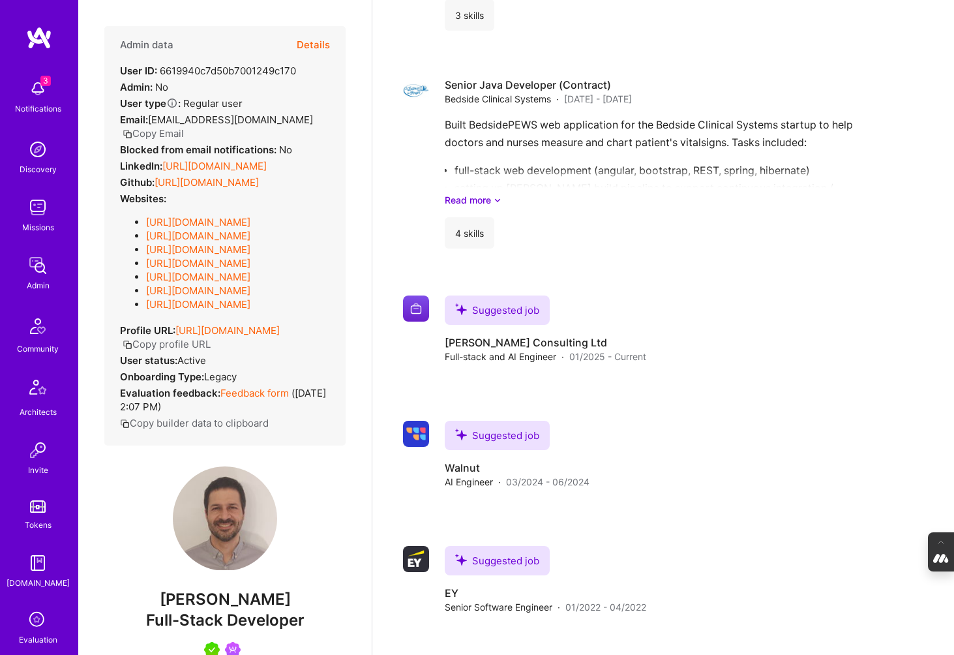
scroll to position [4870, 0]
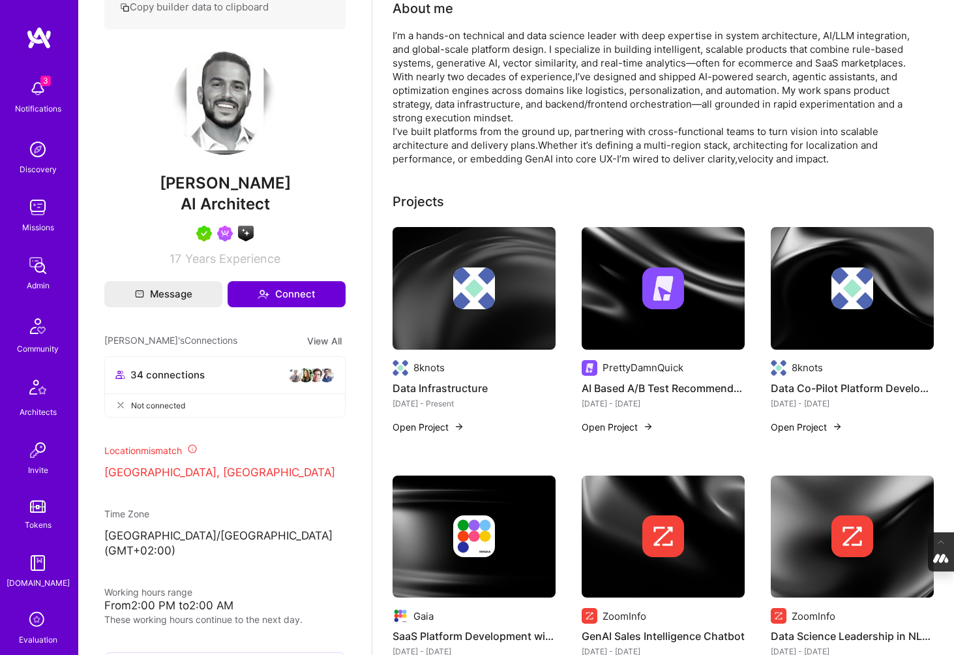
scroll to position [320, 0]
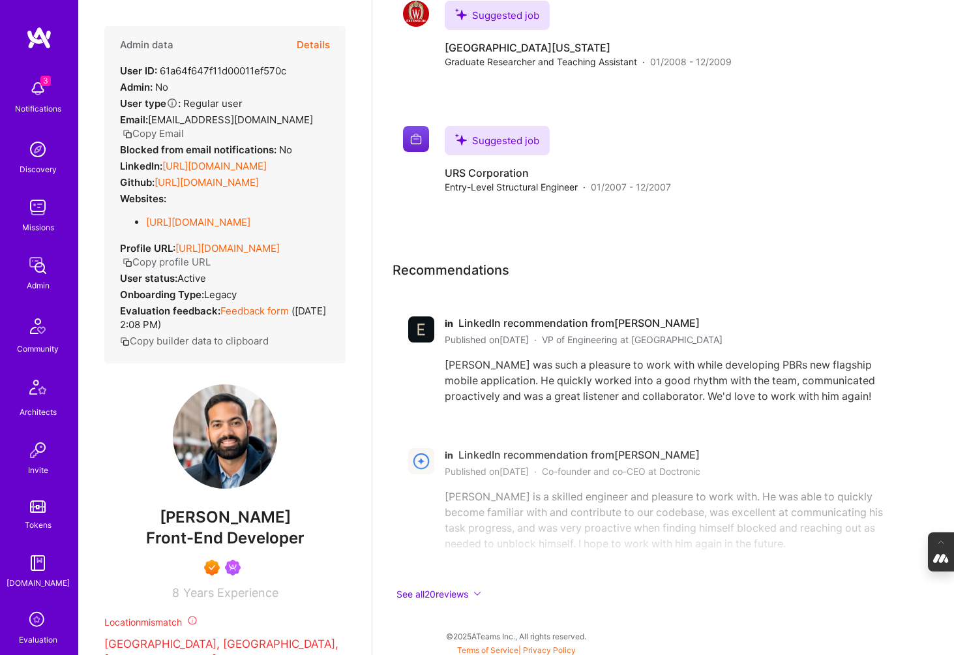
scroll to position [2230, 0]
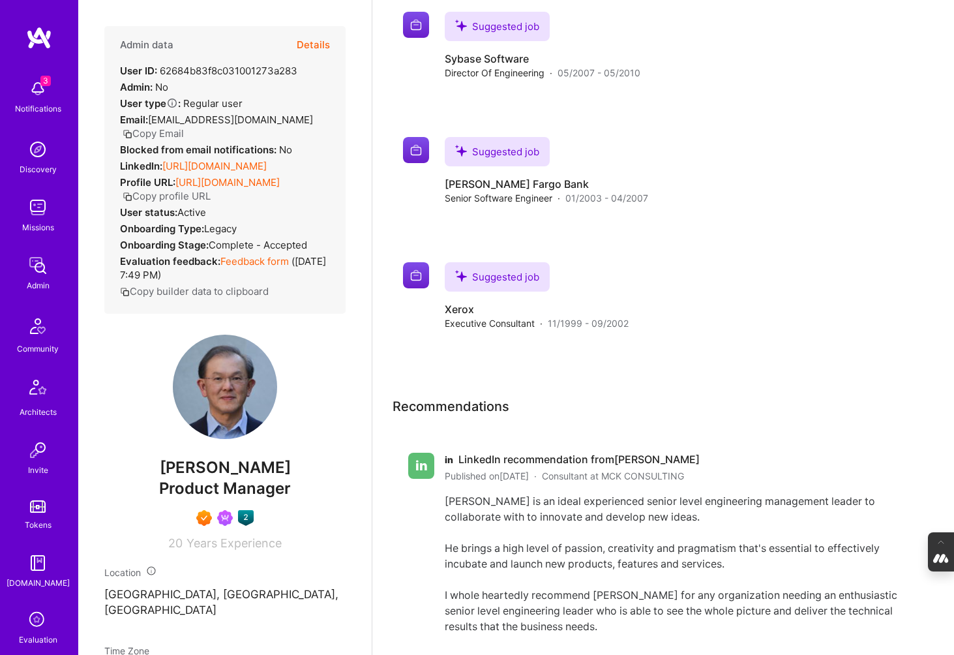
scroll to position [2151, 0]
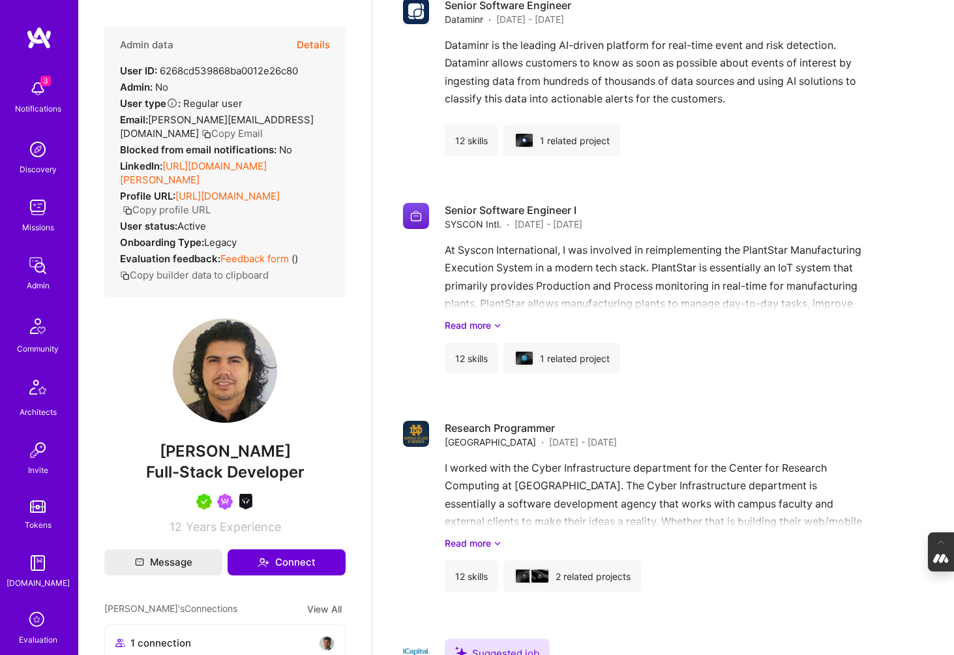
scroll to position [1835, 0]
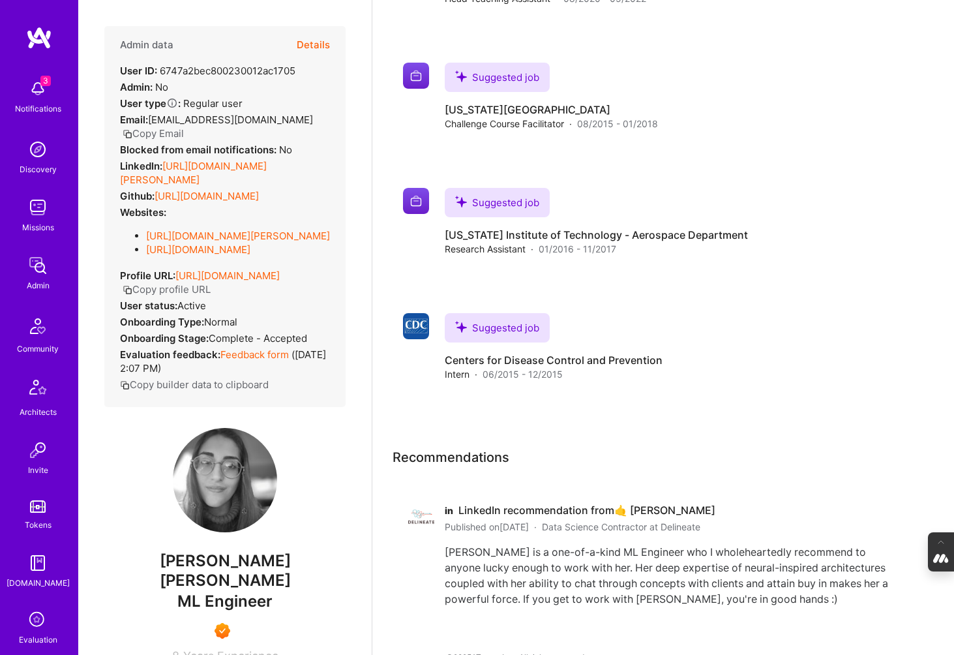
scroll to position [2125, 0]
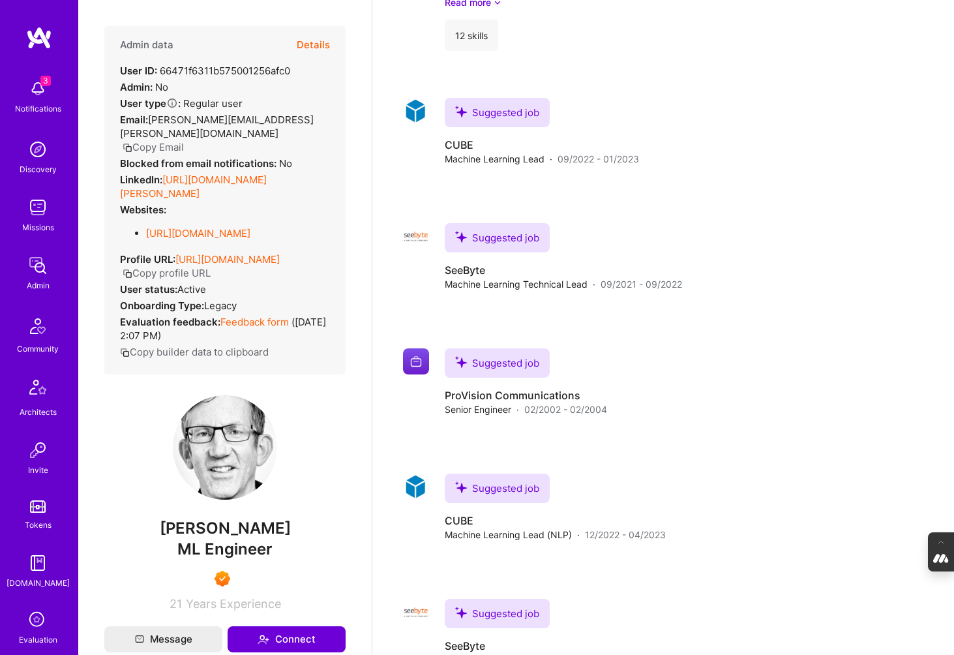
scroll to position [1449, 0]
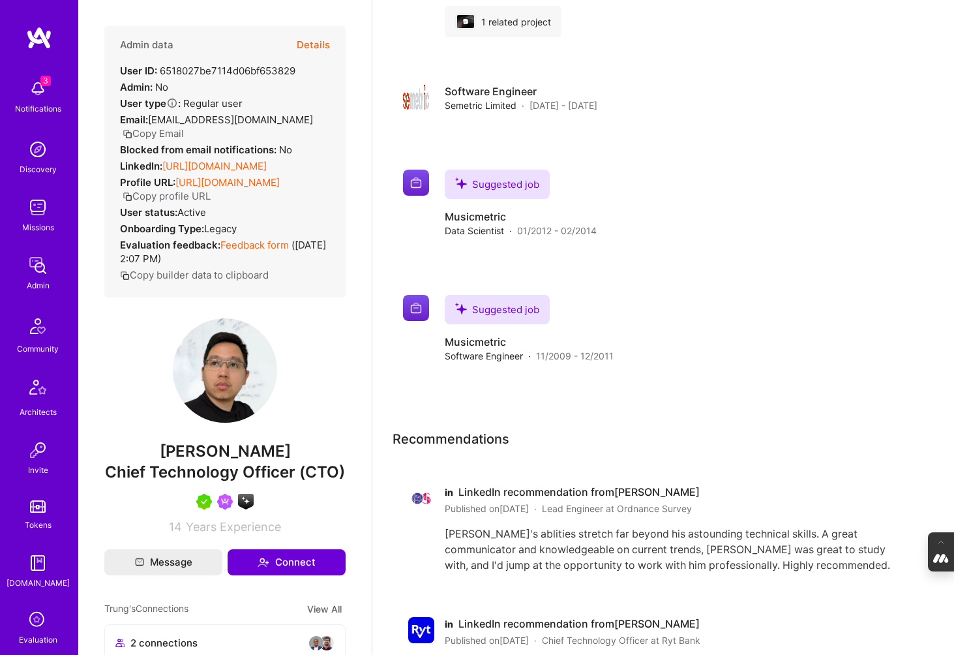
scroll to position [1895, 0]
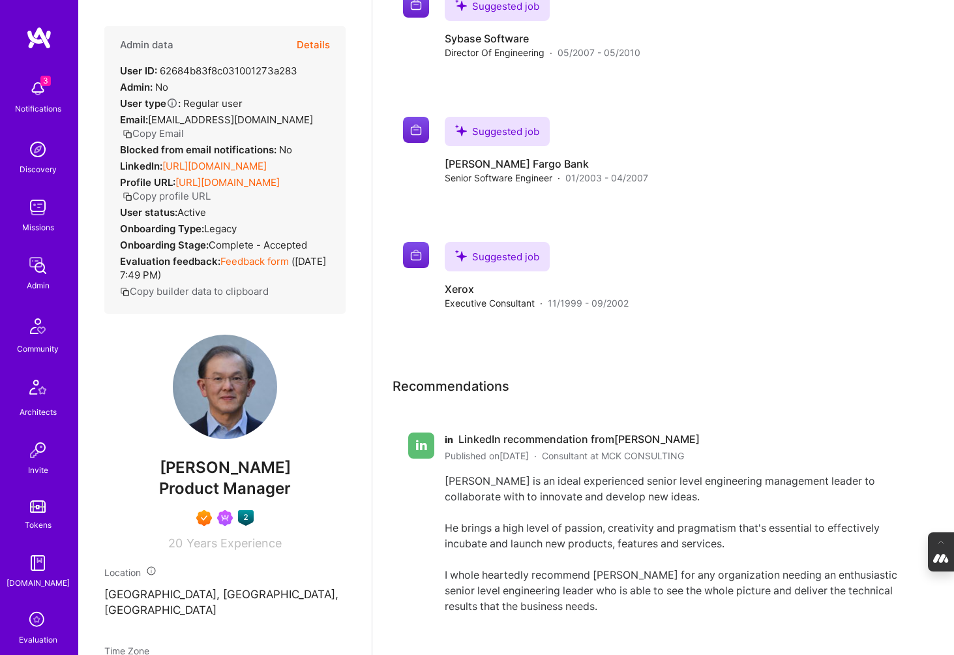
scroll to position [2151, 0]
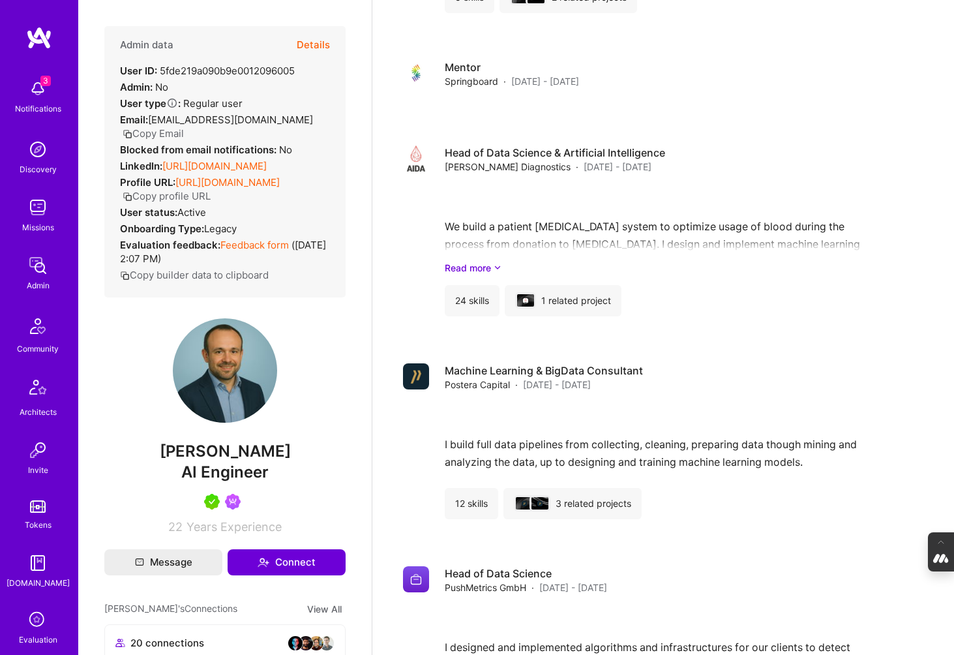
scroll to position [2977, 0]
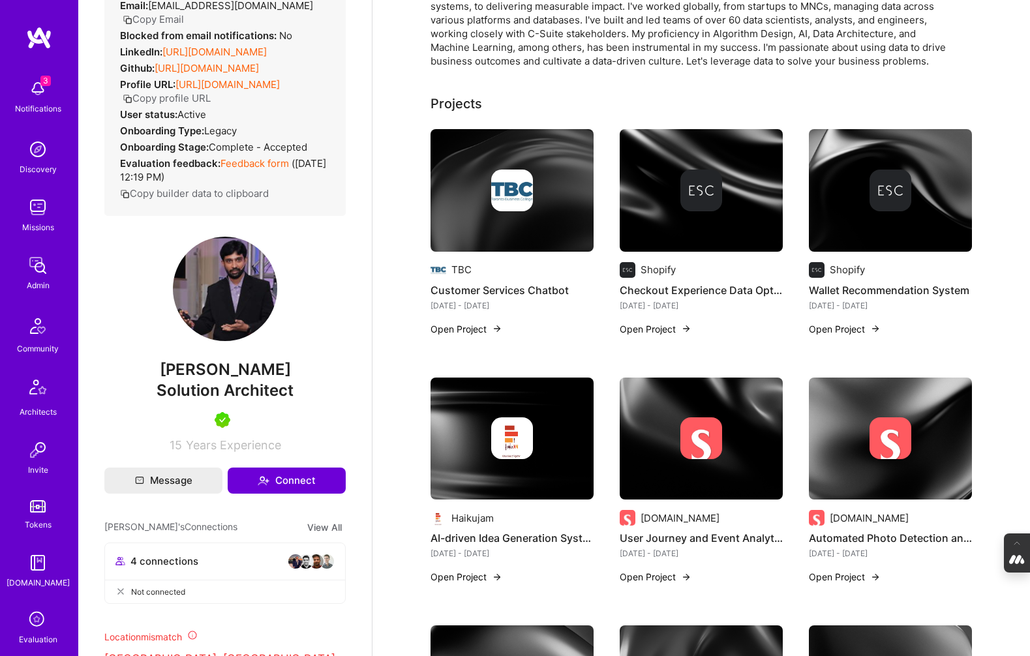
scroll to position [188, 0]
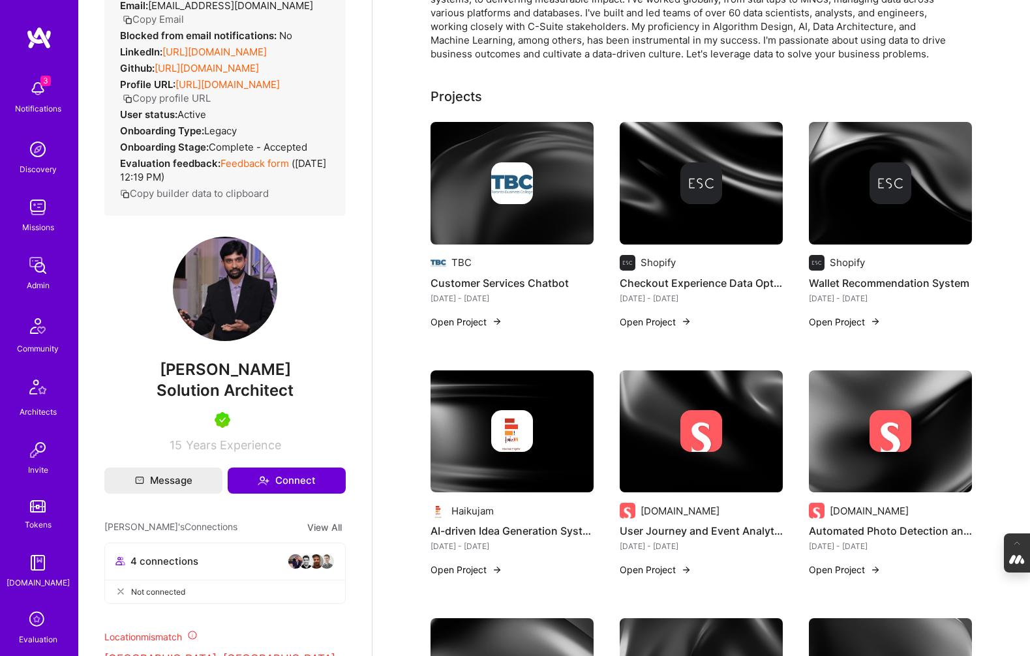
click at [681, 202] on div at bounding box center [701, 183] width 42 height 42
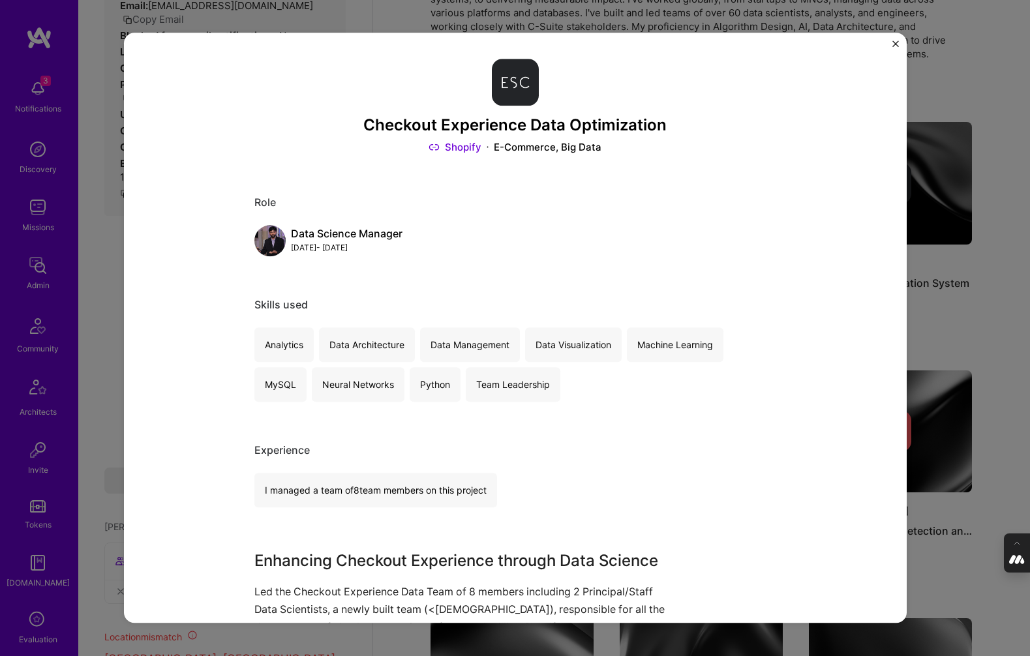
click at [453, 147] on link "Shopify" at bounding box center [454, 147] width 53 height 14
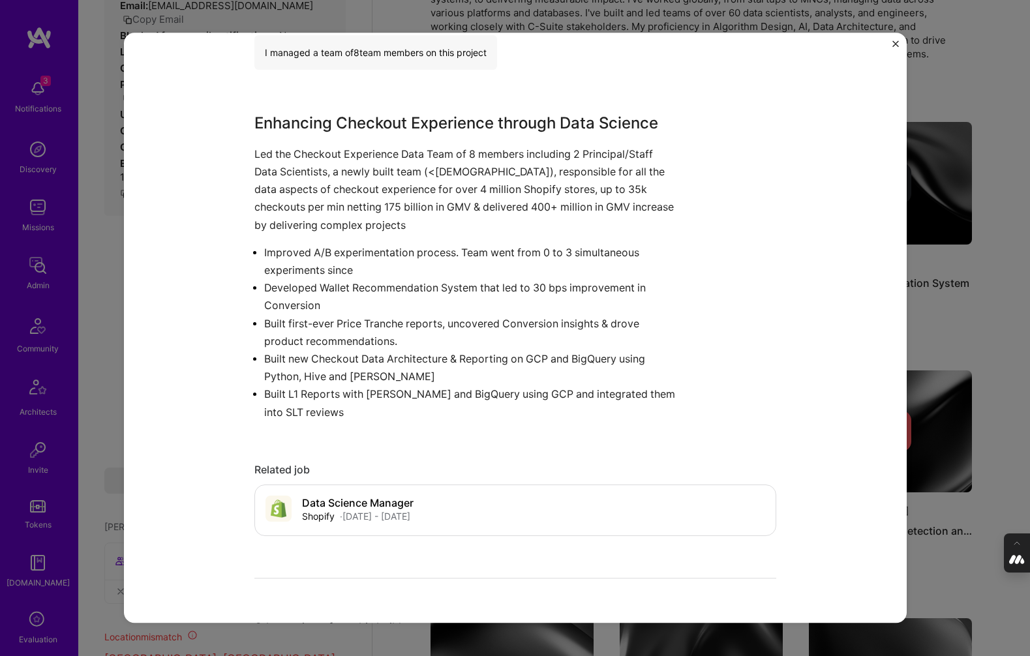
scroll to position [445, 0]
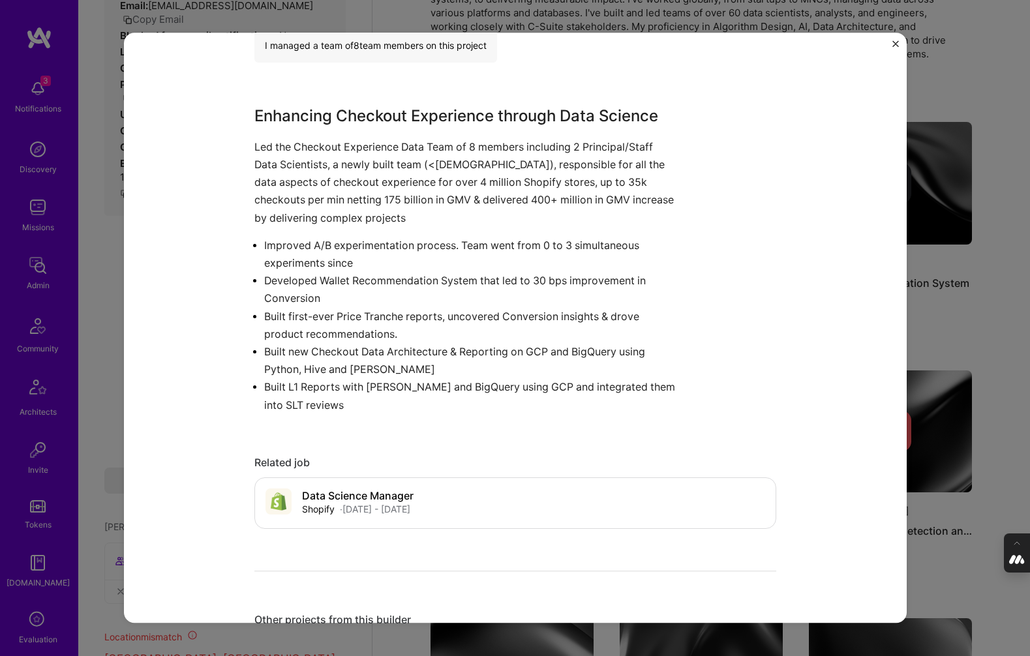
click at [954, 278] on div "Checkout Experience Data Optimization Shopify E-Commerce, Big Data Role Data Sc…" at bounding box center [515, 328] width 1030 height 656
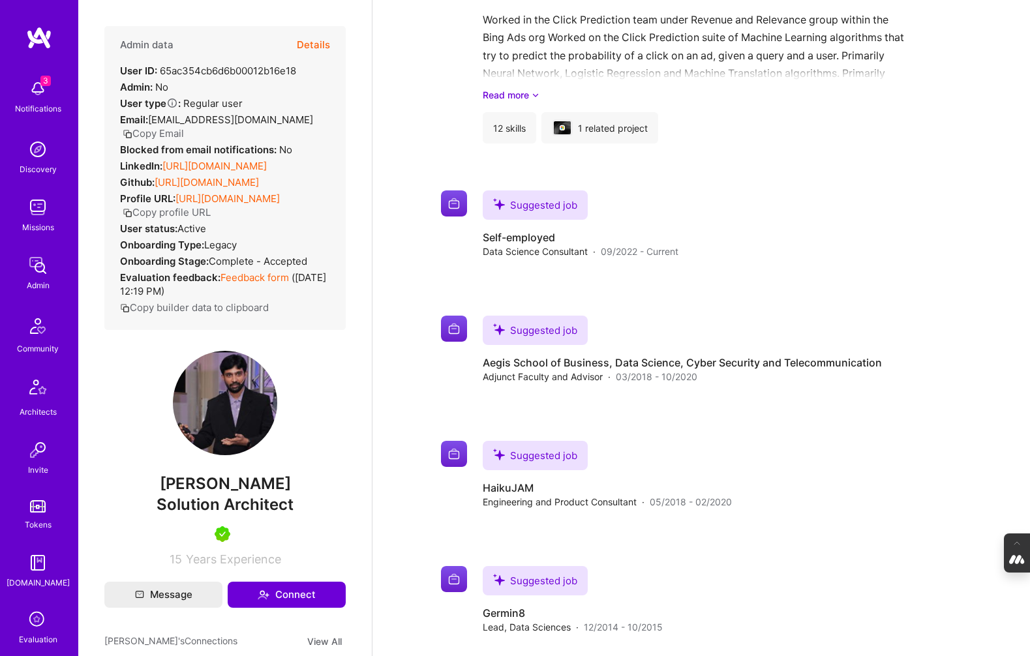
click at [322, 50] on button "Details" at bounding box center [313, 45] width 33 height 38
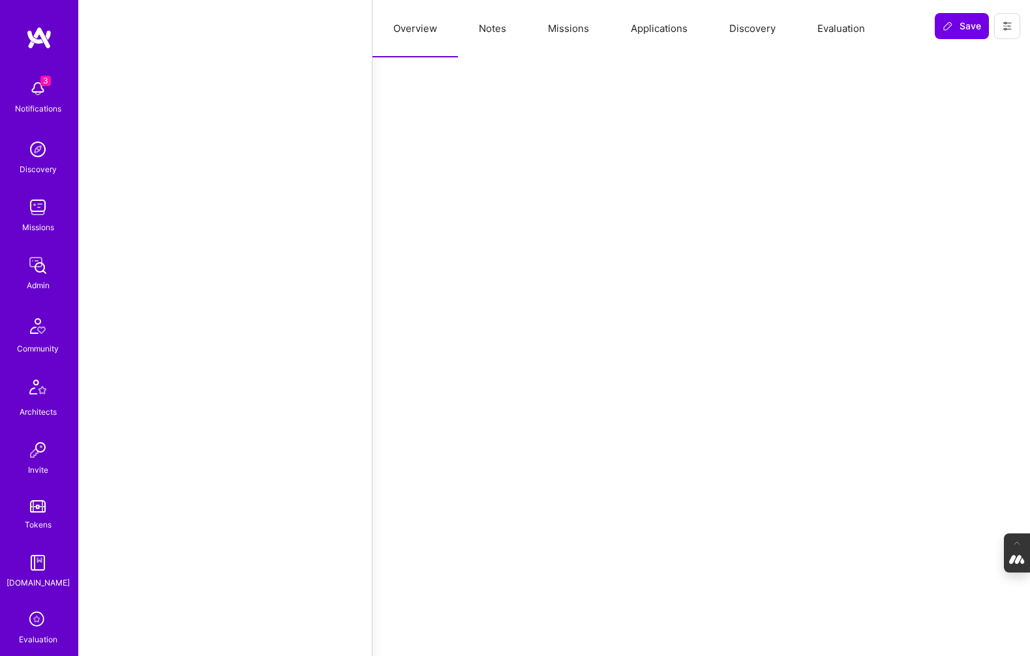
click at [845, 31] on button "Evaluation" at bounding box center [840, 28] width 89 height 57
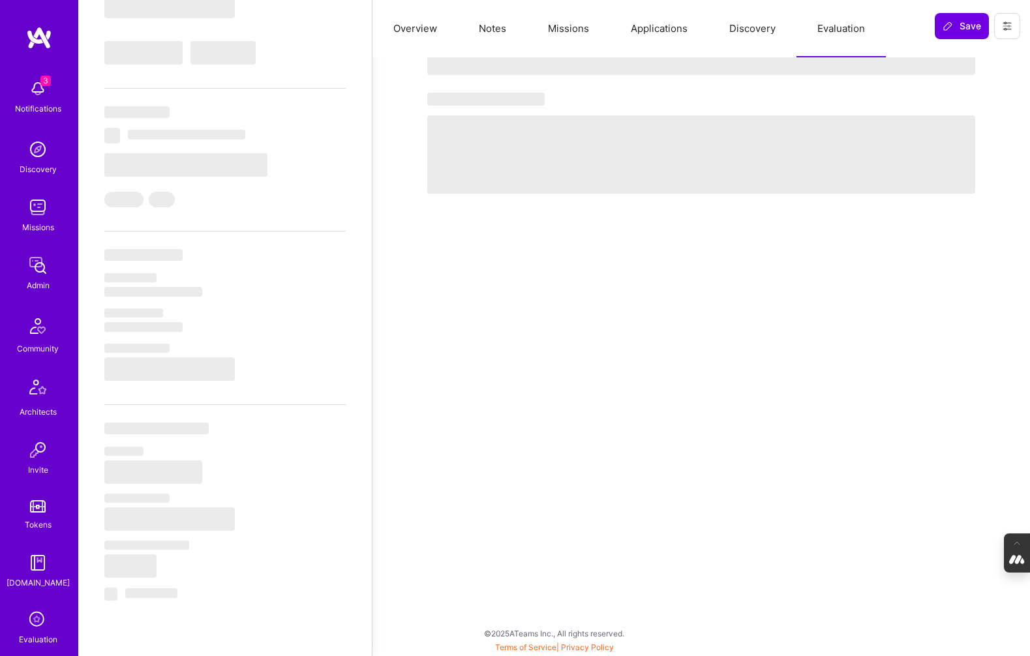
select select "Right Now"
select select "5"
select select "7"
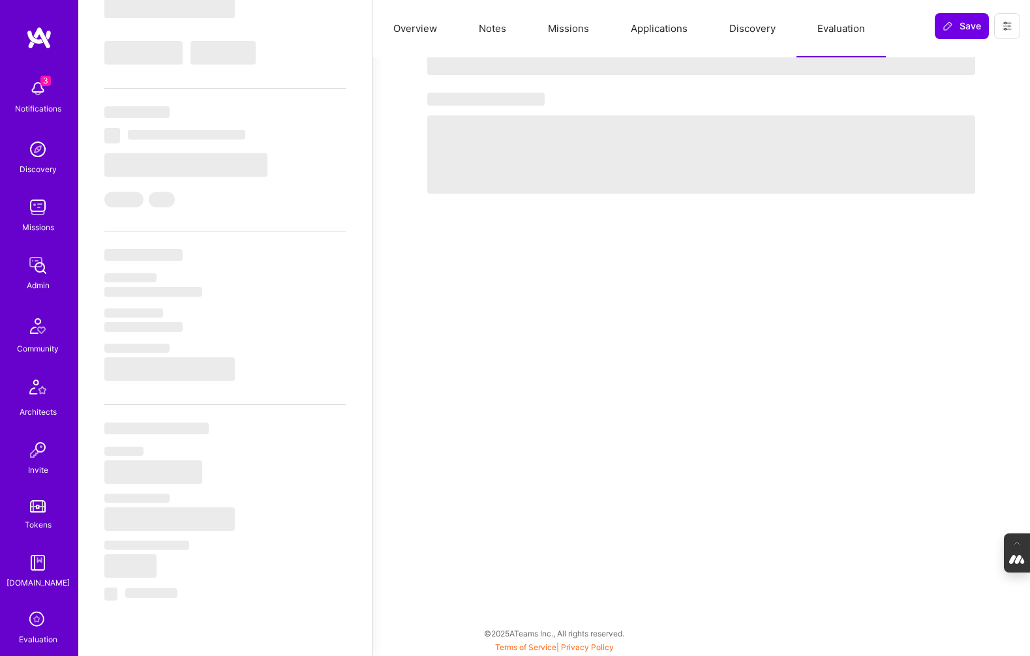
select select "CA"
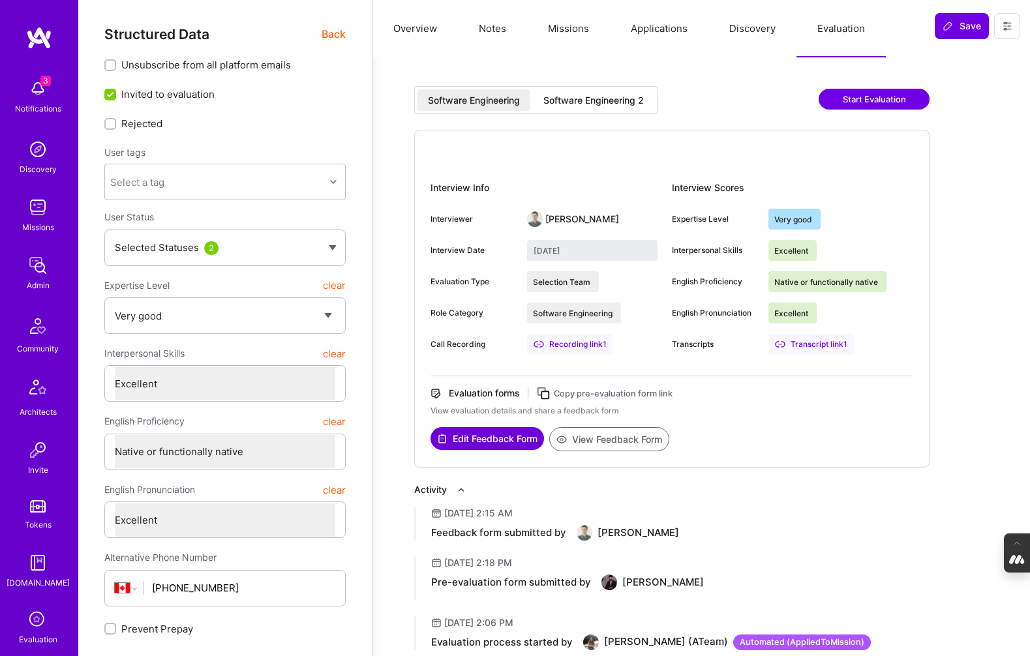
click at [614, 98] on div "Software Engineering 2" at bounding box center [593, 100] width 100 height 13
type input "July 29, 2025"
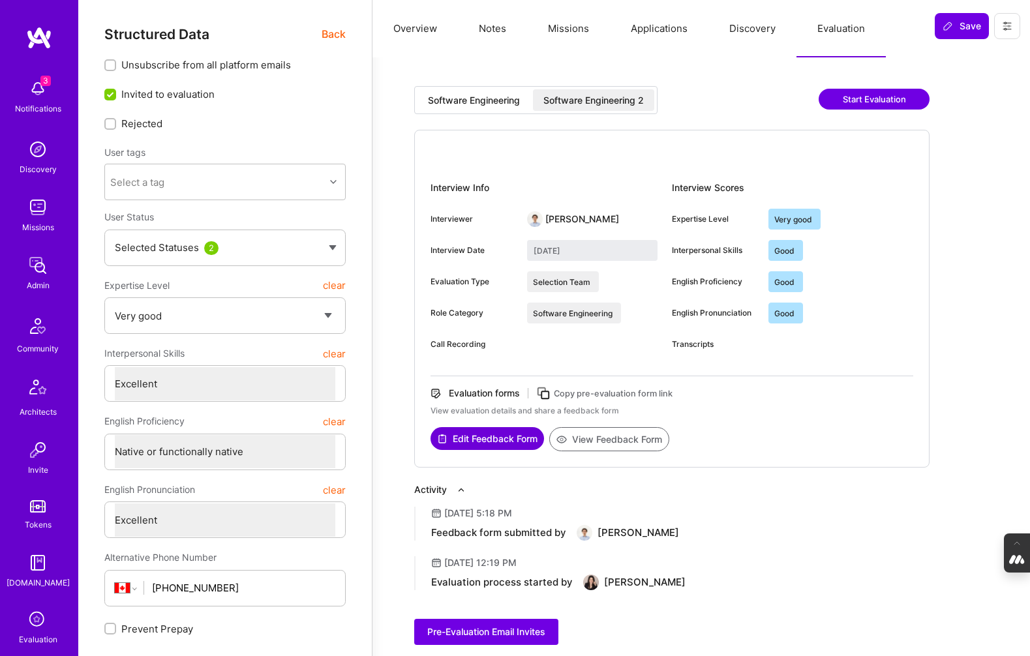
click at [610, 436] on button "View Feedback Form" at bounding box center [609, 439] width 120 height 24
click at [377, 98] on div "Software Engineering Software Engineering 2 Start Evaluation Interview Info Int…" at bounding box center [700, 373] width 657 height 632
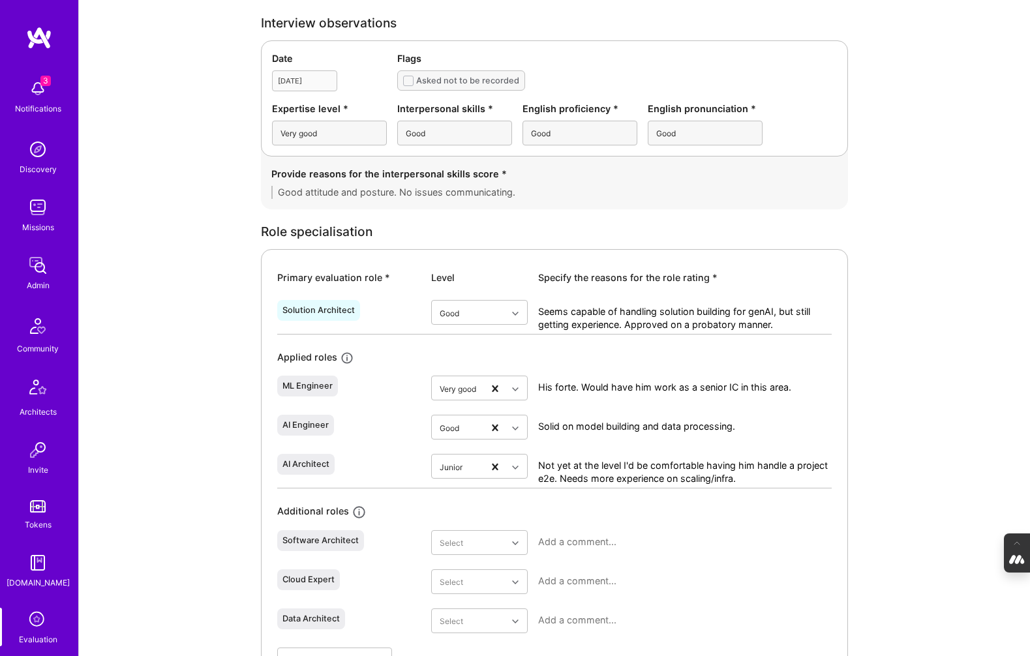
scroll to position [382, 0]
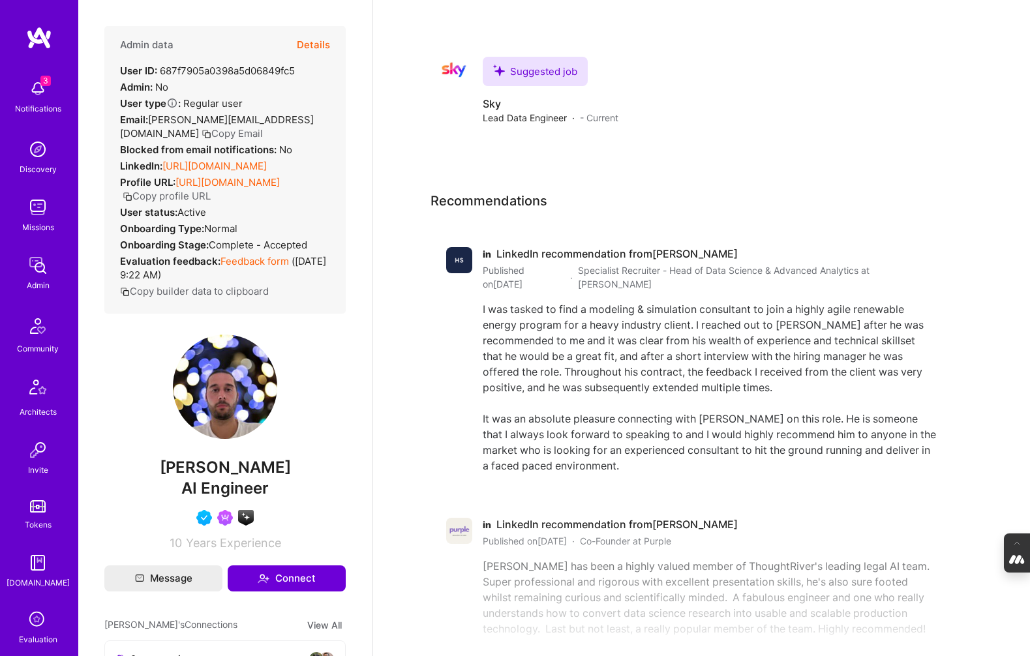
scroll to position [1835, 0]
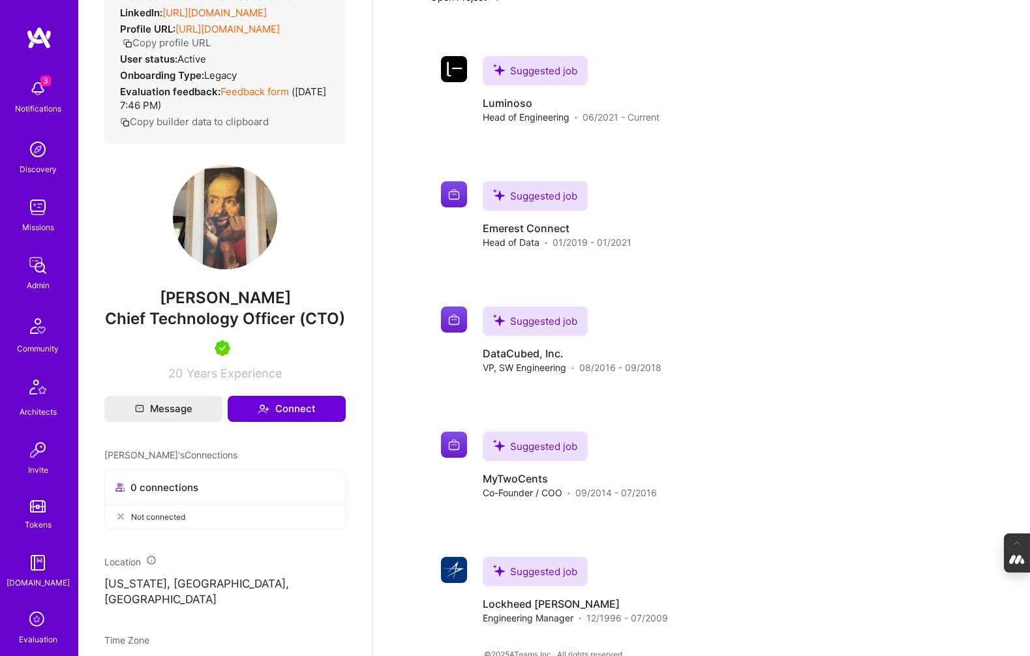
scroll to position [822, 0]
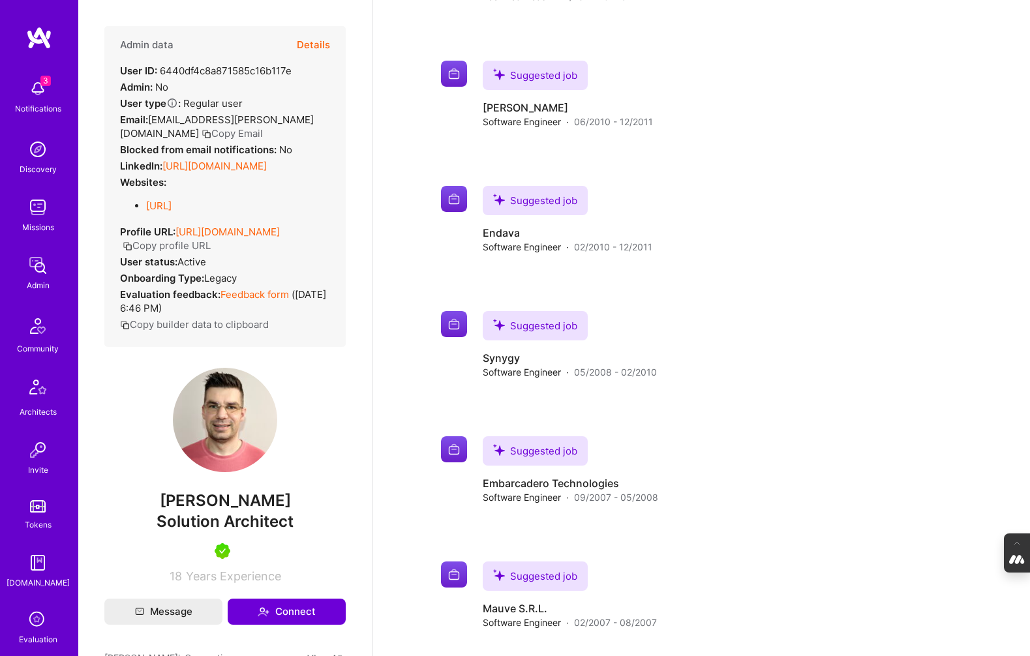
scroll to position [1818, 0]
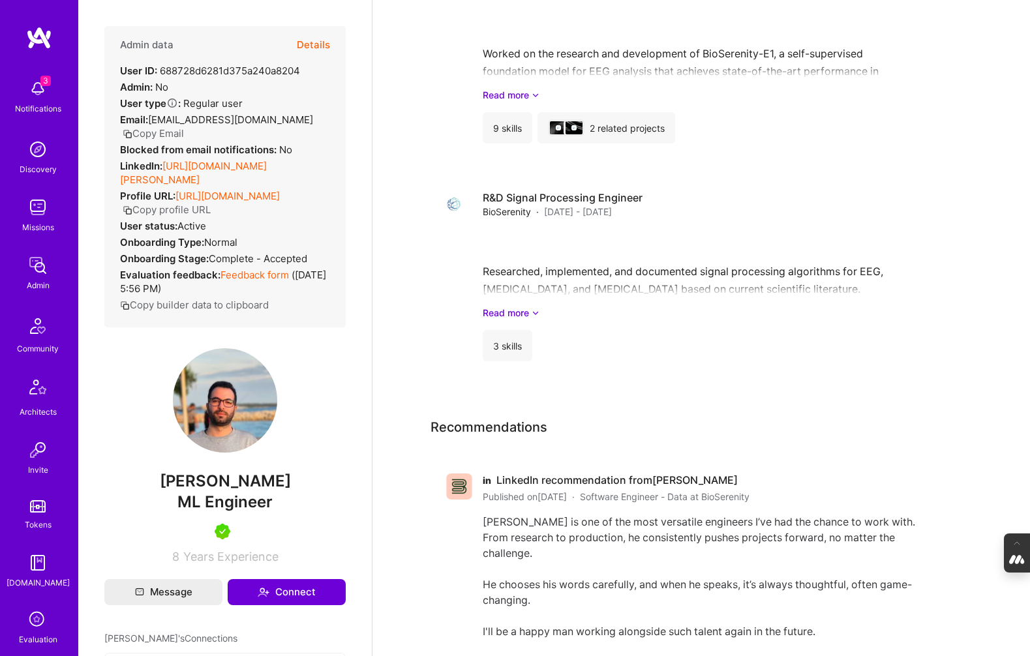
scroll to position [940, 0]
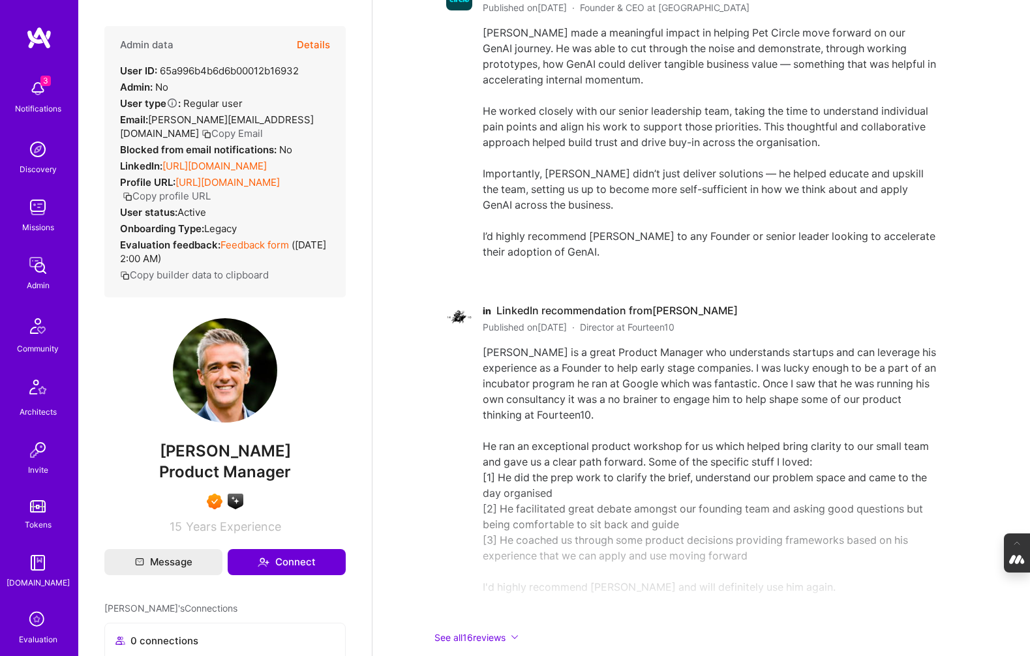
scroll to position [2648, 0]
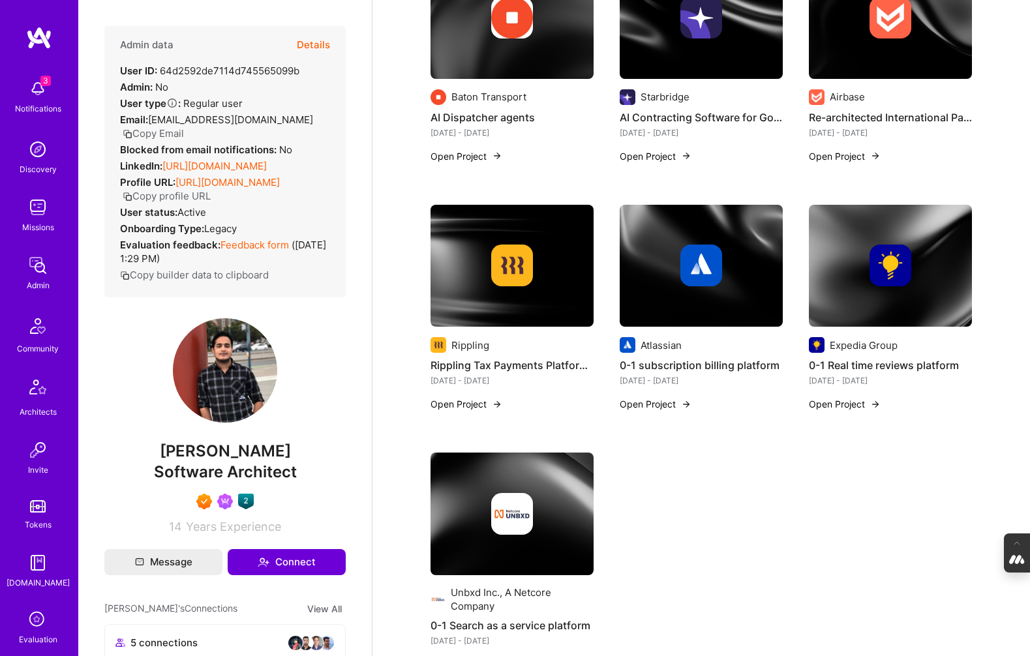
scroll to position [410, 0]
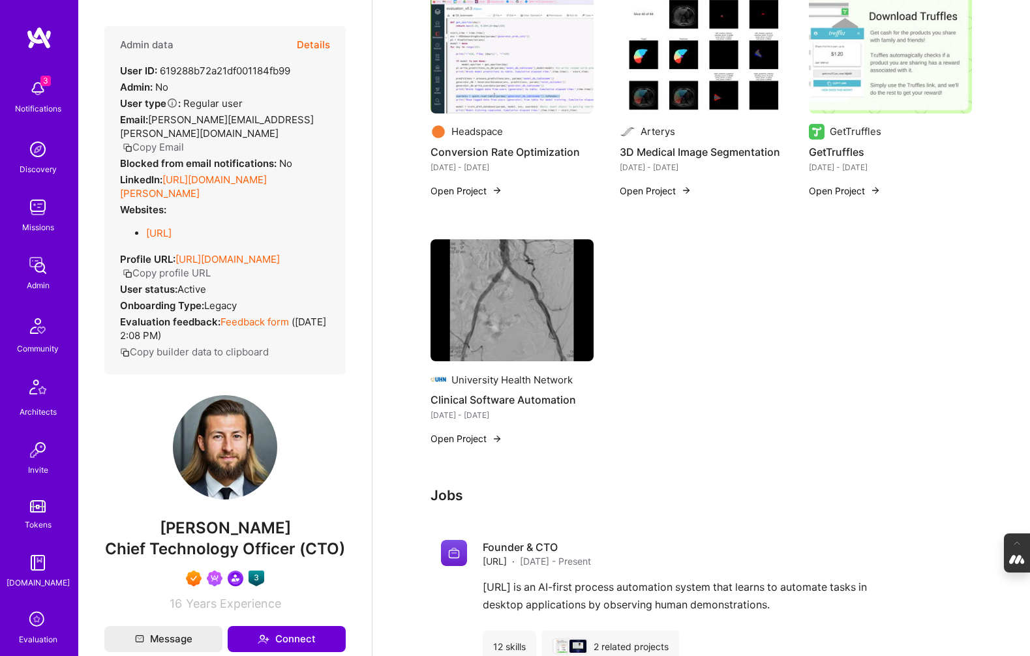
scroll to position [1081, 0]
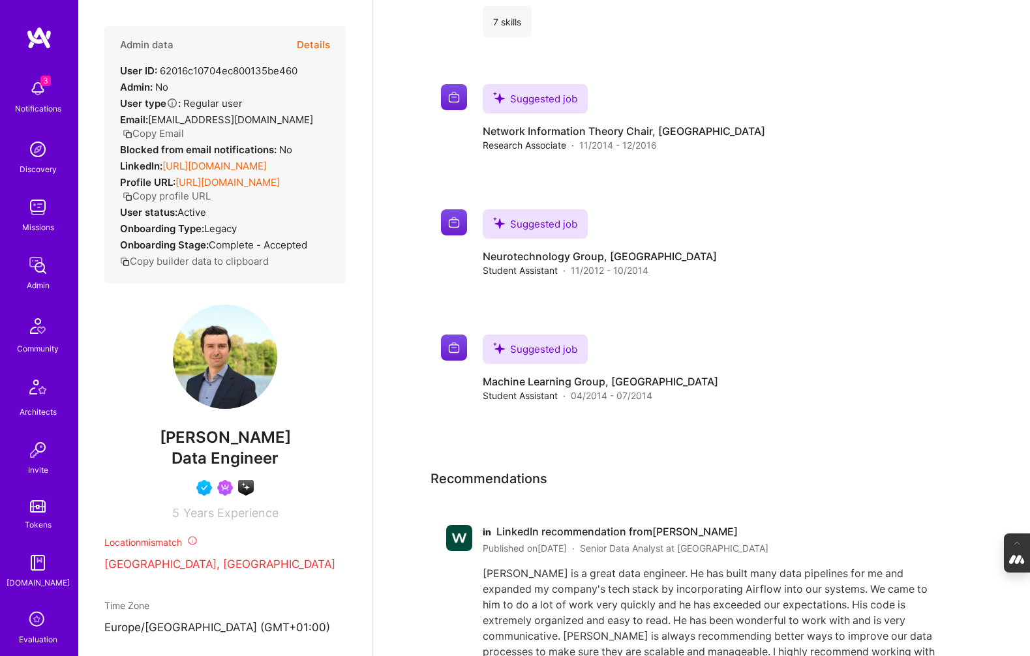
scroll to position [1950, 0]
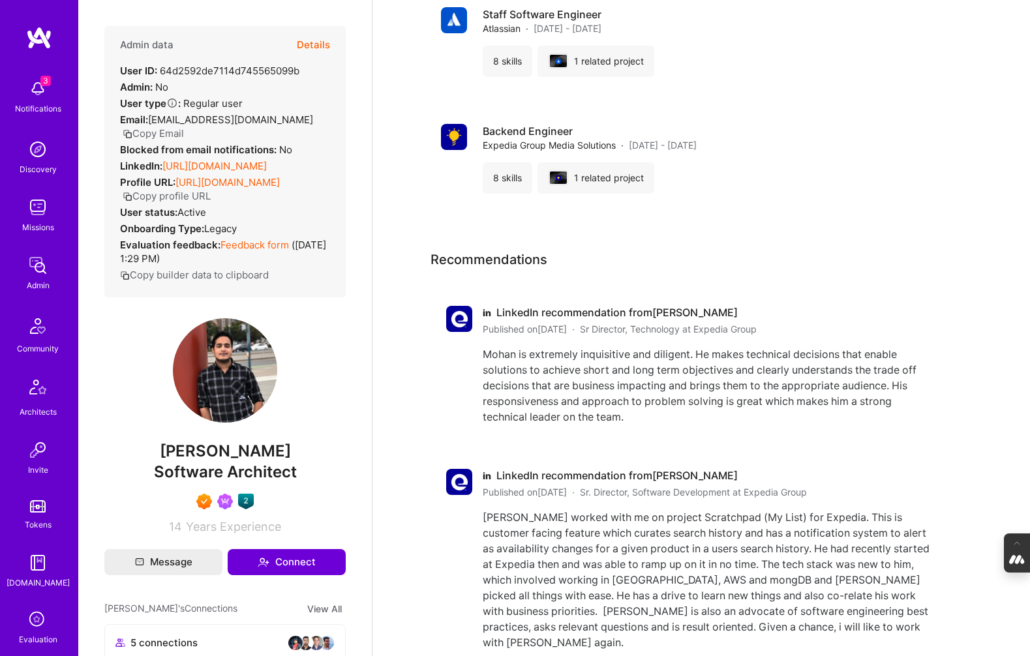
scroll to position [1452, 0]
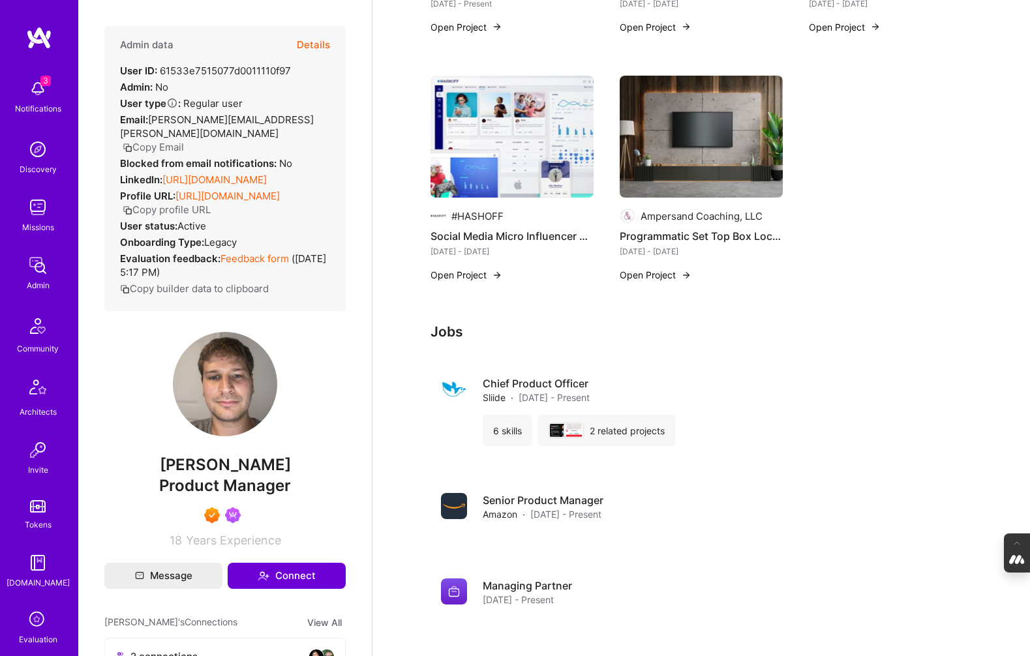
scroll to position [514, 0]
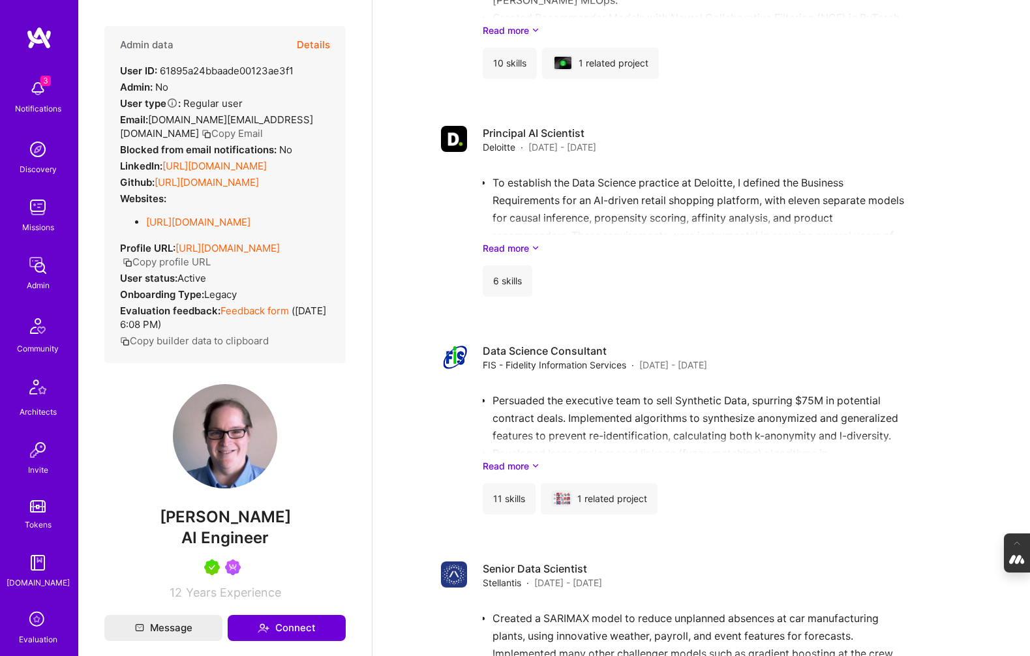
scroll to position [1812, 0]
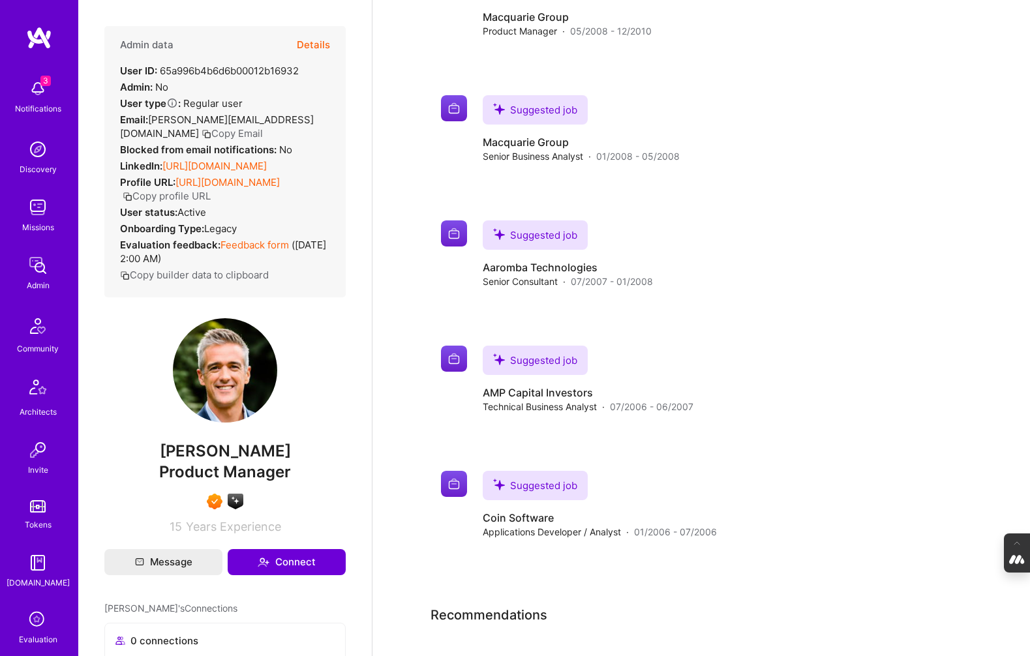
scroll to position [1932, 0]
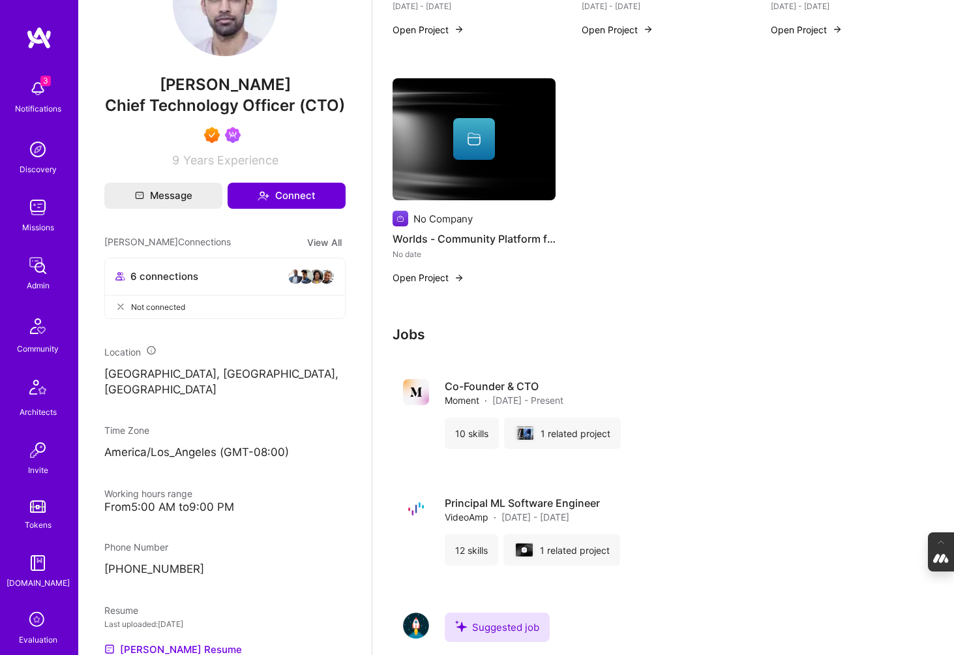
scroll to position [515, 0]
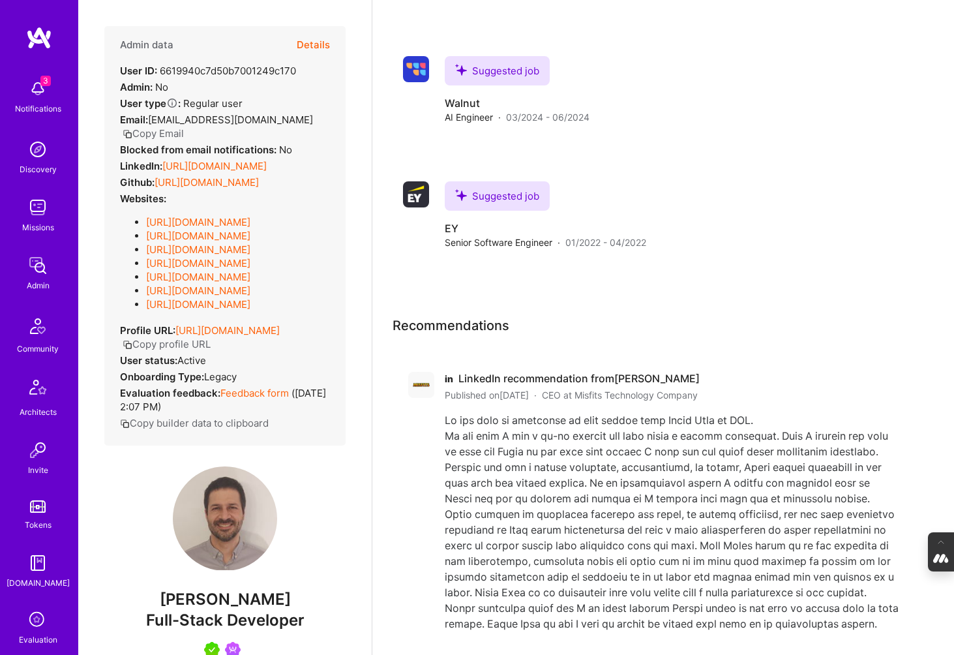
scroll to position [5434, 0]
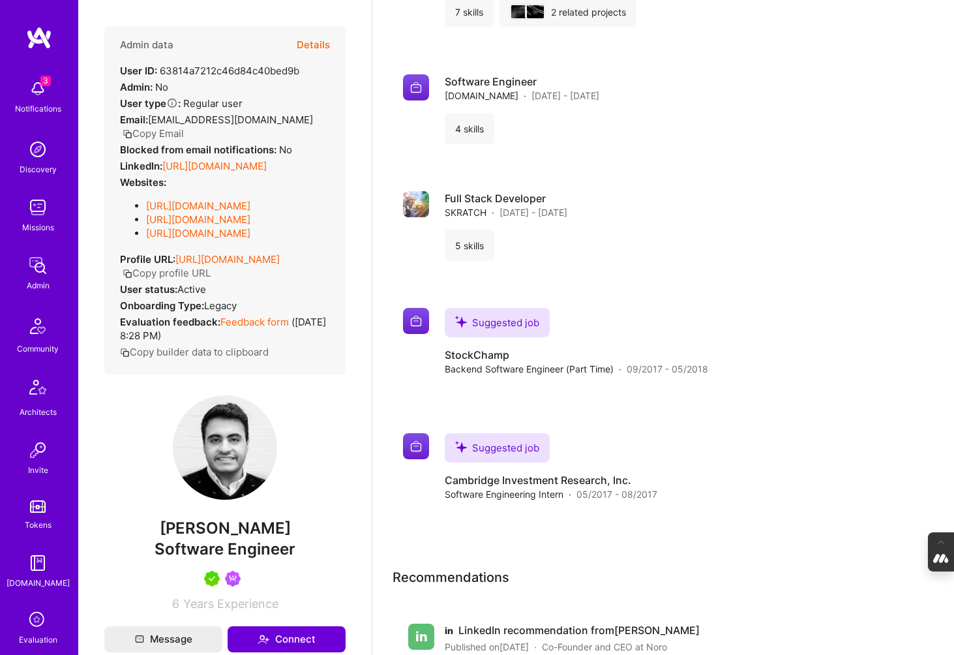
scroll to position [2339, 0]
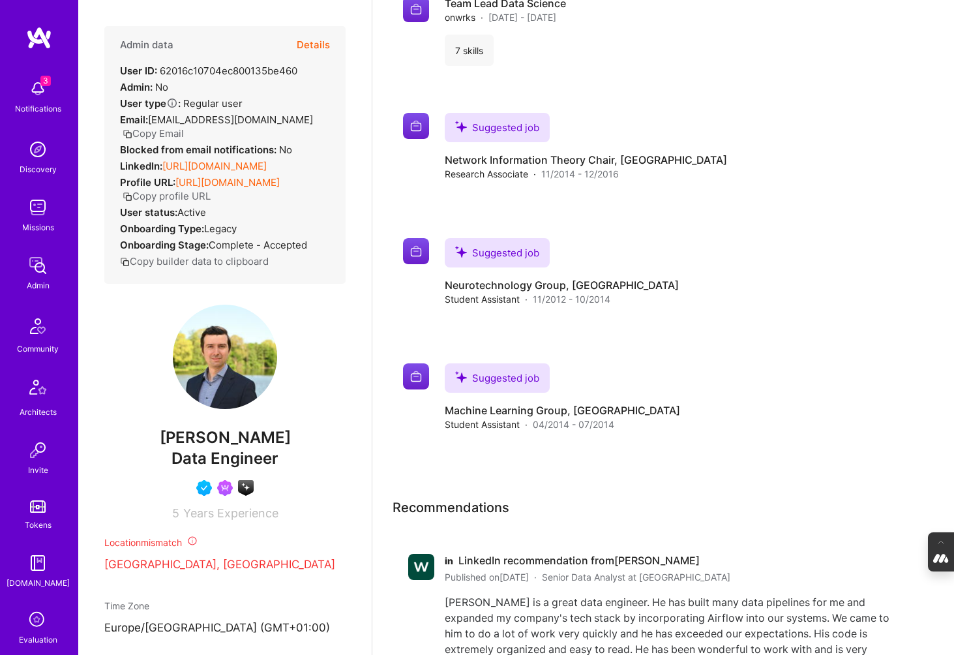
scroll to position [1951, 0]
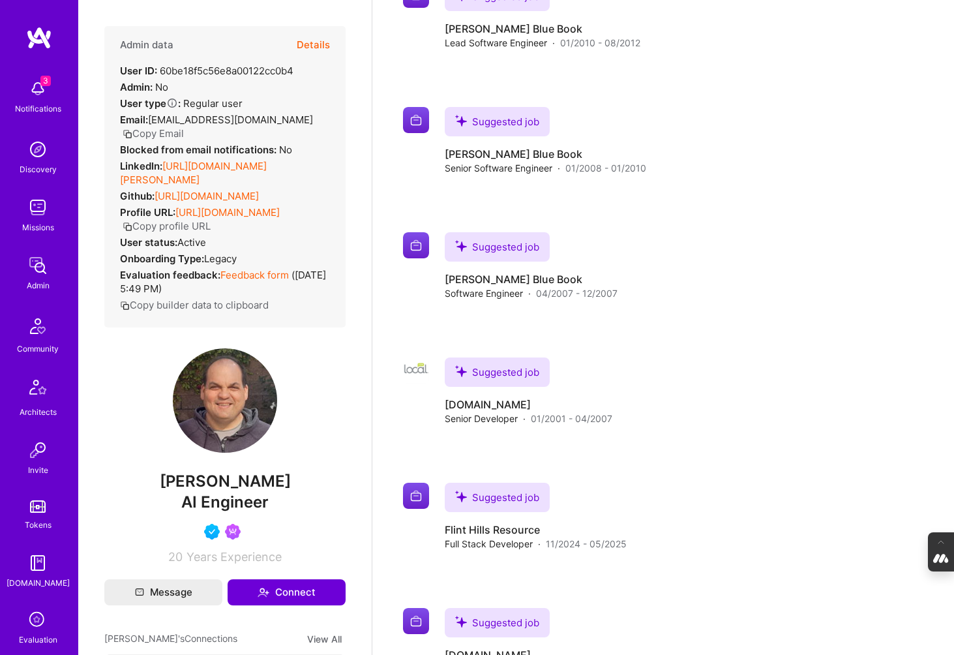
scroll to position [3872, 0]
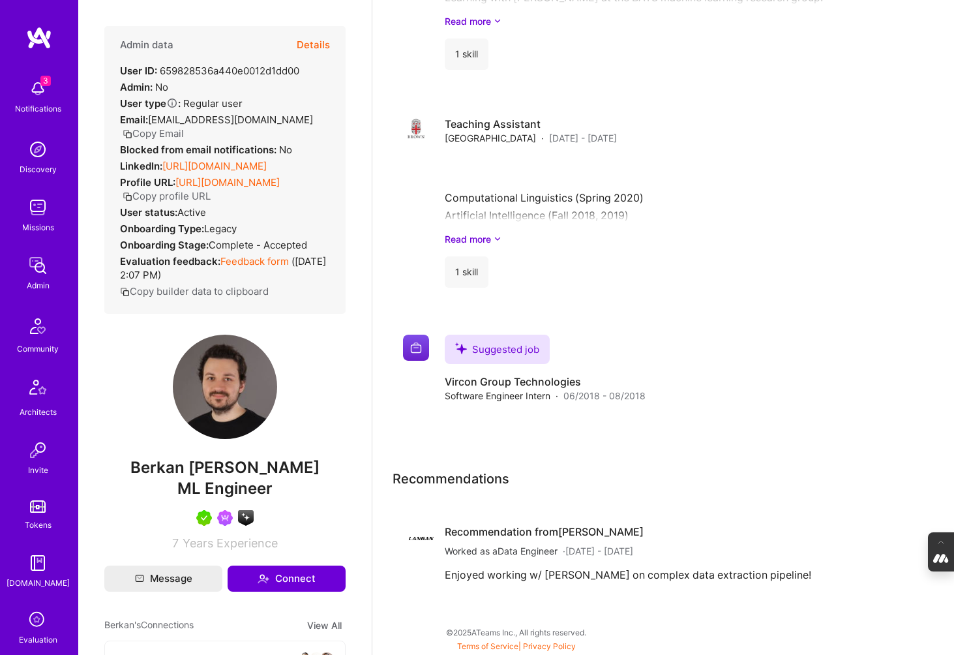
scroll to position [1986, 0]
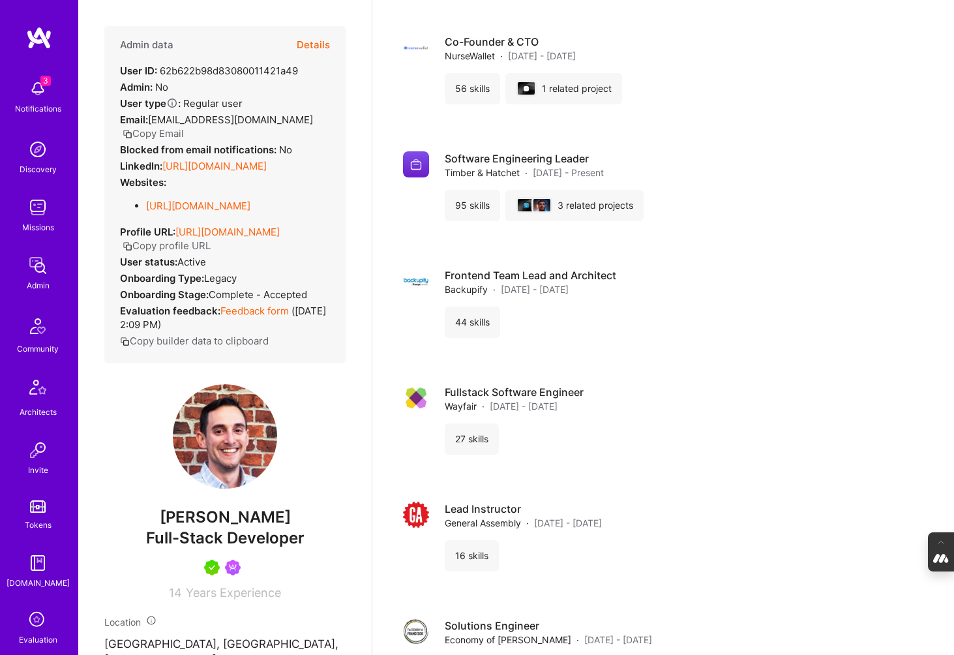
scroll to position [1167, 0]
